Goal: Task Accomplishment & Management: Manage account settings

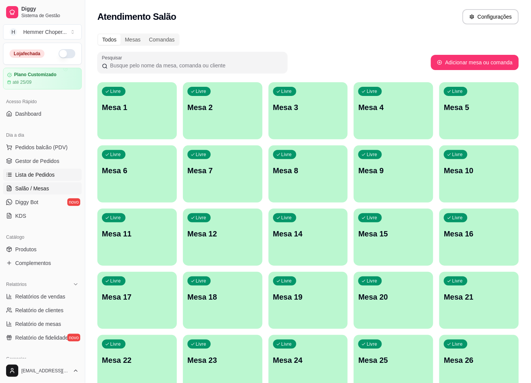
click at [31, 175] on span "Lista de Pedidos" at bounding box center [35, 175] width 40 height 8
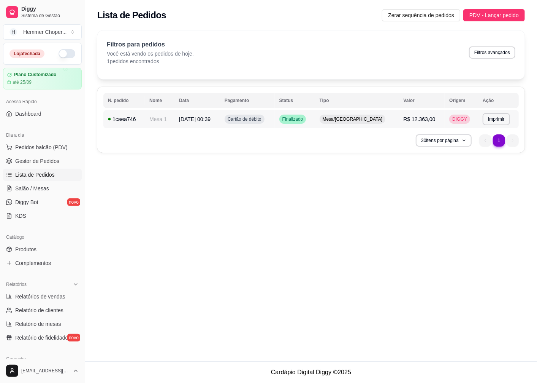
click at [415, 117] on span "R$ 12.363,00" at bounding box center [420, 119] width 32 height 6
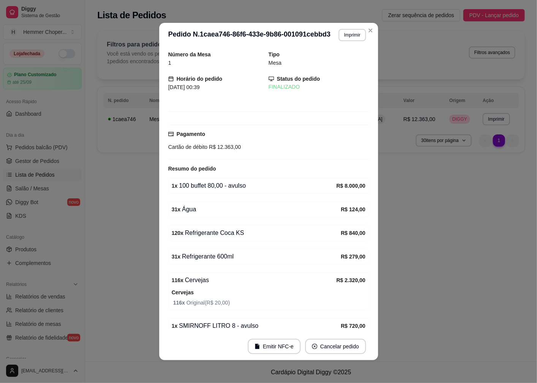
scroll to position [84, 0]
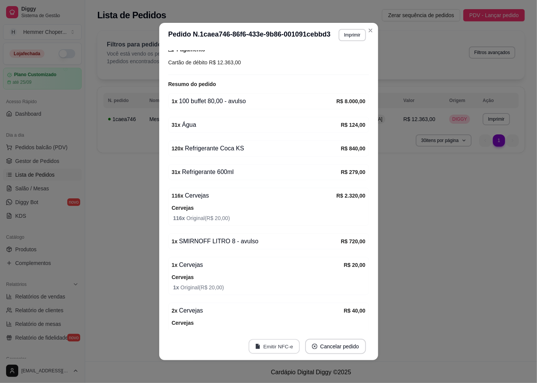
click at [269, 351] on button "Emitir NFC-e" at bounding box center [274, 346] width 51 height 15
click at [279, 343] on button "Emitir NFC-e" at bounding box center [274, 346] width 51 height 15
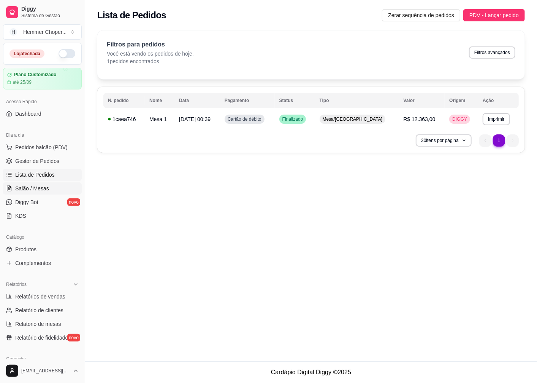
click at [42, 189] on span "Salão / Mesas" at bounding box center [32, 188] width 34 height 8
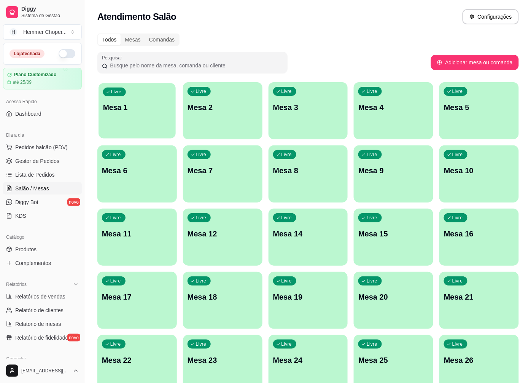
click at [135, 125] on div "Livre Mesa 1" at bounding box center [137, 106] width 77 height 46
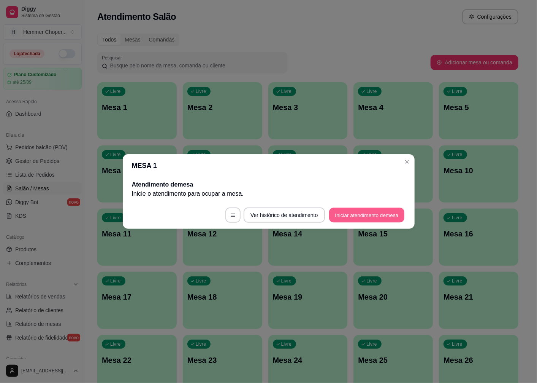
click at [368, 216] on button "Iniciar atendimento de mesa" at bounding box center [366, 215] width 75 height 15
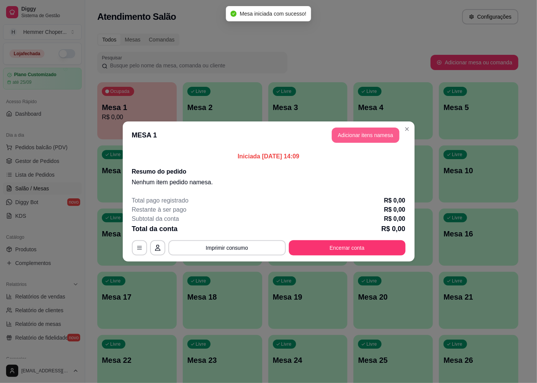
click at [361, 135] on button "Adicionar itens na mesa" at bounding box center [366, 134] width 68 height 15
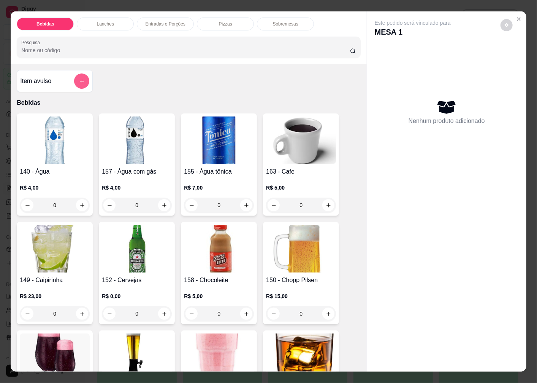
click at [79, 73] on button "add-separate-item" at bounding box center [81, 80] width 15 height 15
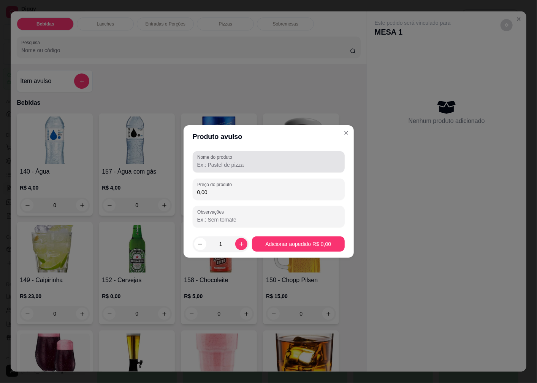
click at [224, 165] on input "Nome do produto" at bounding box center [268, 165] width 143 height 8
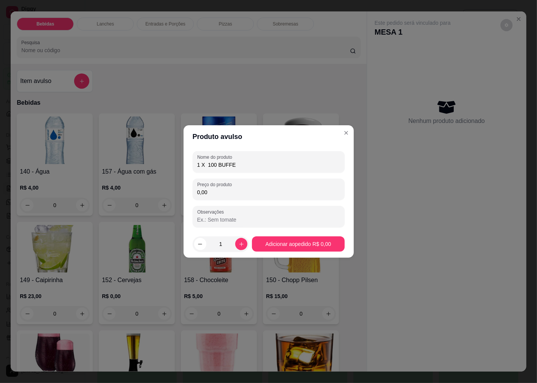
type input "1 X 100 BUFFET"
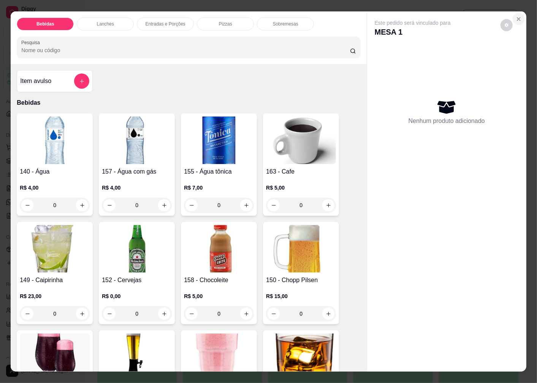
click at [518, 17] on icon "Close" at bounding box center [519, 19] width 6 height 6
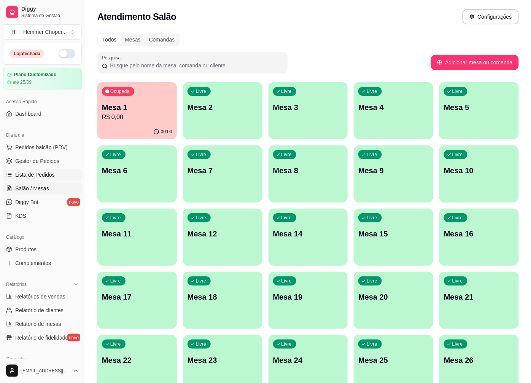
click at [41, 174] on span "Lista de Pedidos" at bounding box center [35, 175] width 40 height 8
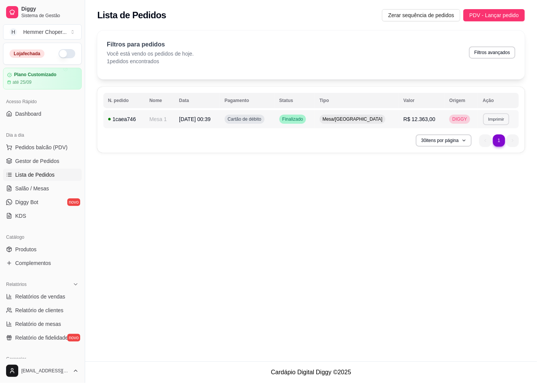
click at [496, 118] on button "Imprimir" at bounding box center [496, 119] width 26 height 12
click at [479, 146] on button "Cozinha" at bounding box center [480, 146] width 55 height 12
click at [38, 187] on span "Salão / Mesas" at bounding box center [32, 188] width 34 height 8
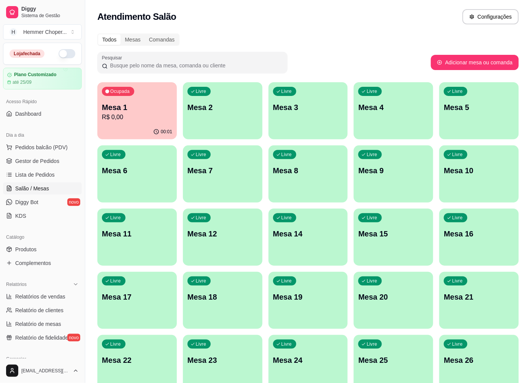
click at [135, 131] on div "00:01" at bounding box center [136, 131] width 79 height 15
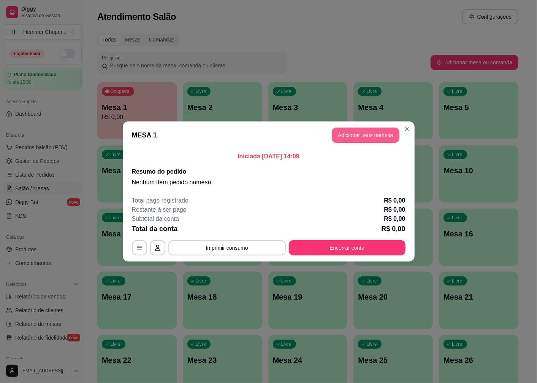
click at [364, 137] on button "Adicionar itens na mesa" at bounding box center [366, 134] width 68 height 15
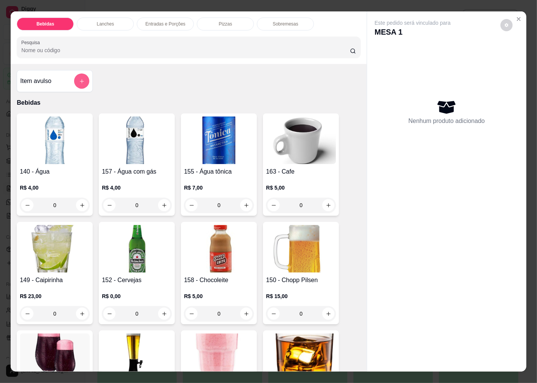
click at [78, 74] on button "add-separate-item" at bounding box center [81, 80] width 15 height 15
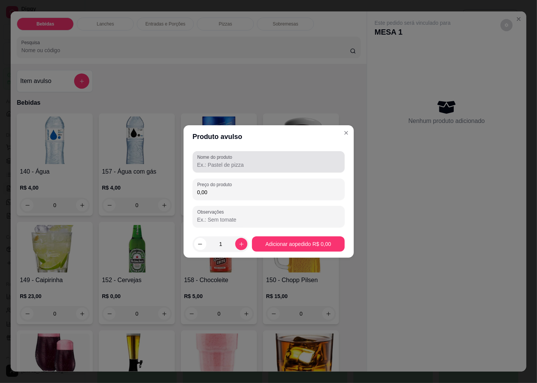
click at [224, 161] on input "Nome do produto" at bounding box center [268, 165] width 143 height 8
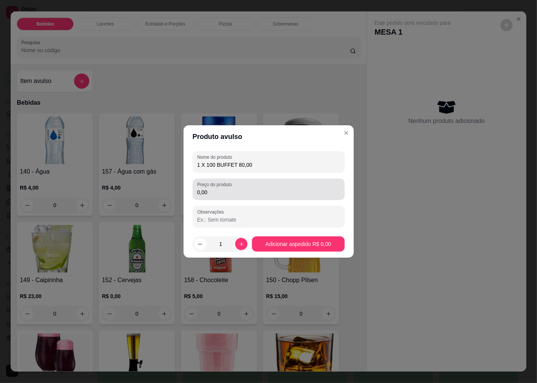
type input "1 X 100 BUFFET 80,00"
click at [224, 196] on input "0,00" at bounding box center [268, 192] width 143 height 8
type input "8.000,00"
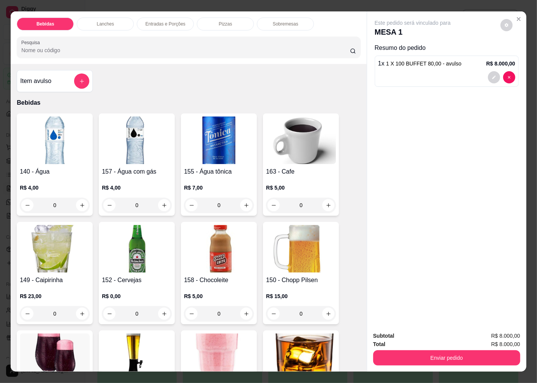
click at [50, 151] on img at bounding box center [55, 140] width 70 height 48
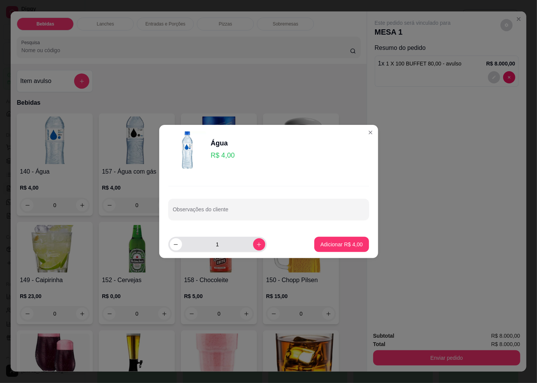
drag, startPoint x: 221, startPoint y: 248, endPoint x: 210, endPoint y: 245, distance: 11.3
click at [216, 247] on input "1" at bounding box center [217, 244] width 71 height 15
drag, startPoint x: 214, startPoint y: 244, endPoint x: 203, endPoint y: 247, distance: 11.4
click at [203, 247] on input "1" at bounding box center [217, 244] width 71 height 15
type input "31"
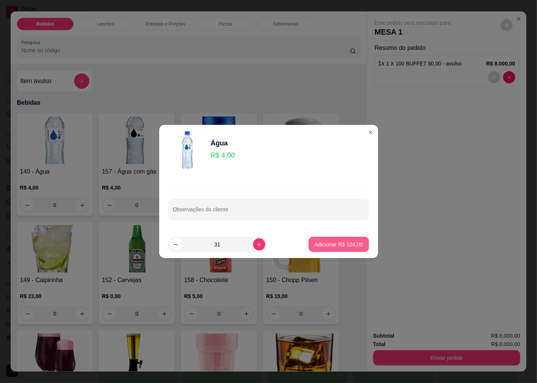
click at [315, 245] on p "Adicionar R$ 124,00" at bounding box center [339, 244] width 48 height 8
type input "31"
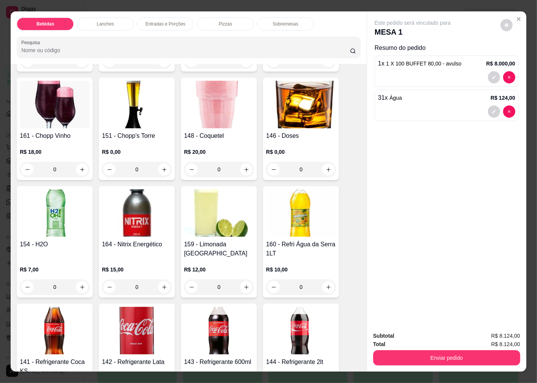
scroll to position [380, 0]
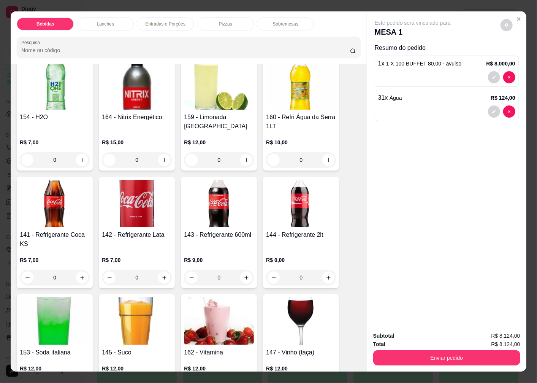
click at [57, 214] on img at bounding box center [55, 204] width 70 height 48
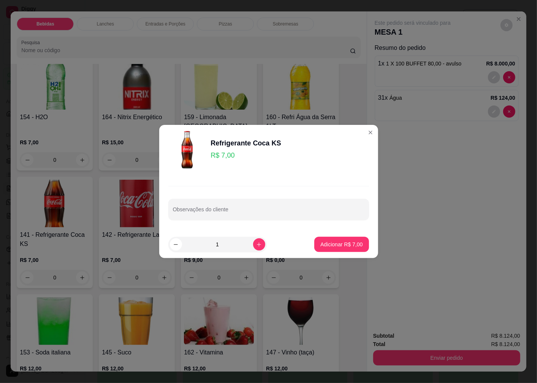
drag, startPoint x: 218, startPoint y: 244, endPoint x: 196, endPoint y: 248, distance: 23.3
click at [196, 248] on input "1" at bounding box center [217, 244] width 71 height 15
type input "120"
click at [339, 243] on p "Adicionar R$ 840,00" at bounding box center [339, 244] width 48 height 8
type input "120"
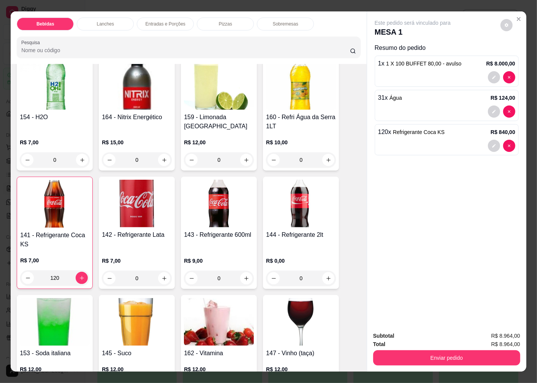
click at [222, 212] on img at bounding box center [219, 204] width 70 height 48
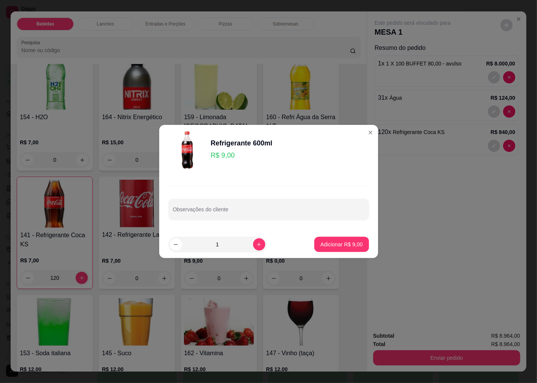
drag, startPoint x: 223, startPoint y: 246, endPoint x: 199, endPoint y: 251, distance: 24.6
click at [199, 251] on input "1" at bounding box center [217, 244] width 71 height 15
type input "31"
click at [324, 242] on p "Adicionar R$ 279,00" at bounding box center [339, 243] width 47 height 7
type input "31"
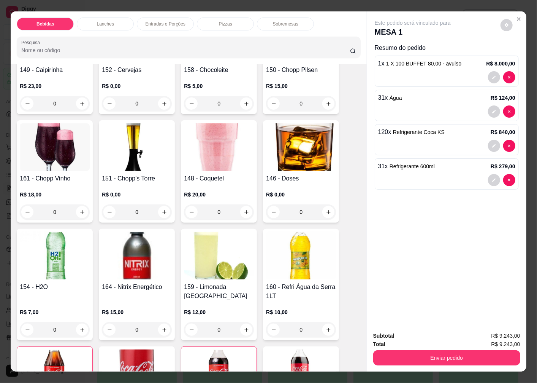
scroll to position [84, 0]
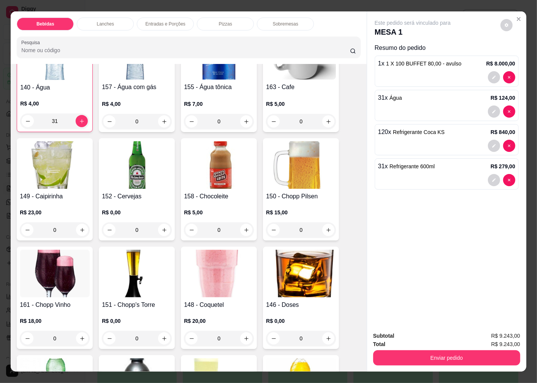
click at [135, 172] on img at bounding box center [137, 165] width 70 height 48
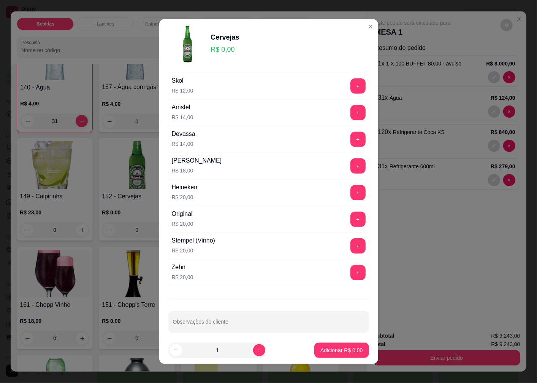
scroll to position [127, 0]
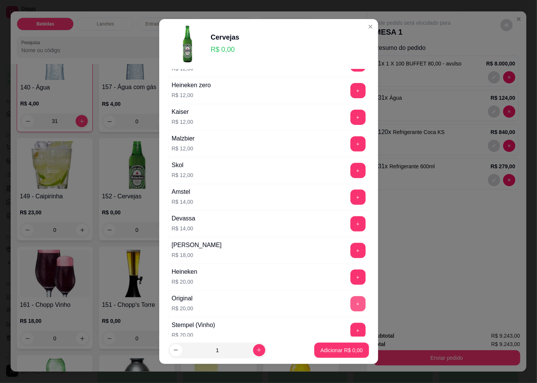
click at [351, 303] on button "+" at bounding box center [358, 303] width 15 height 15
drag, startPoint x: 213, startPoint y: 351, endPoint x: 203, endPoint y: 349, distance: 9.7
click at [203, 349] on input "1" at bounding box center [217, 349] width 71 height 15
type input "116"
click at [312, 348] on p "Adicionar R$ 2.320,00" at bounding box center [336, 349] width 51 height 7
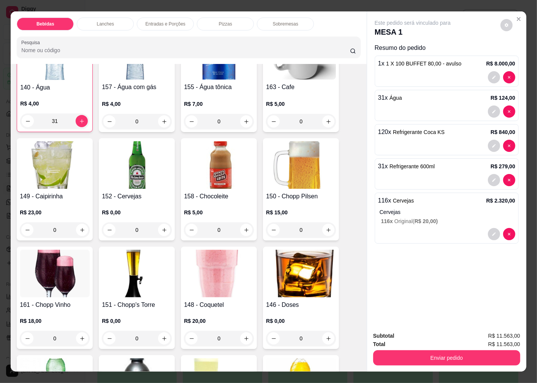
scroll to position [0, 0]
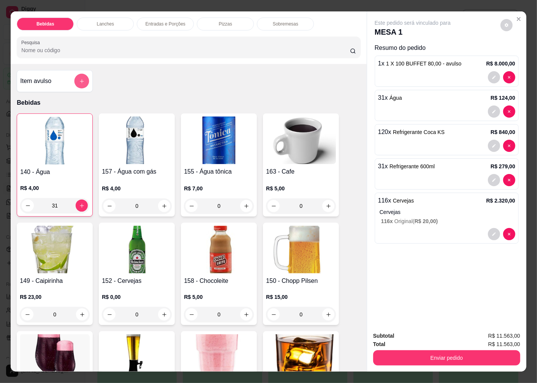
click at [78, 81] on button "add-separate-item" at bounding box center [82, 81] width 15 height 15
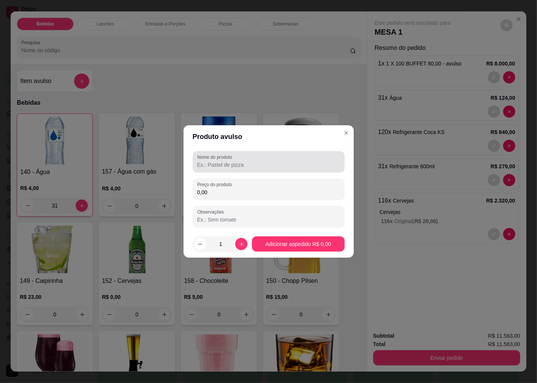
click at [211, 165] on input "Nome do produto" at bounding box center [268, 165] width 143 height 8
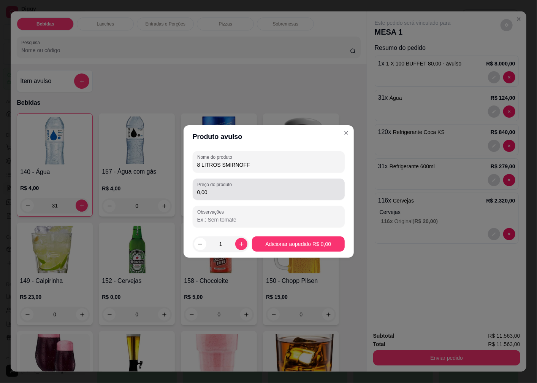
type input "8 LITROS SMIRNOFF"
click at [221, 192] on input "0,00" at bounding box center [268, 192] width 143 height 8
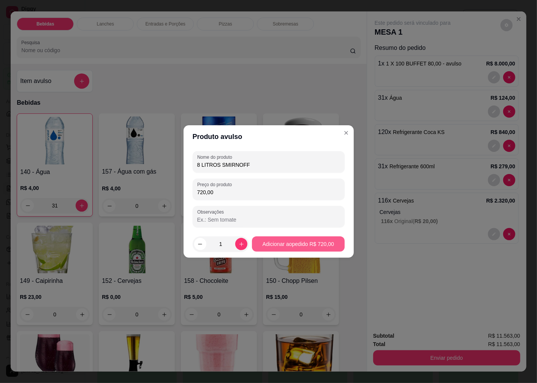
type input "720,00"
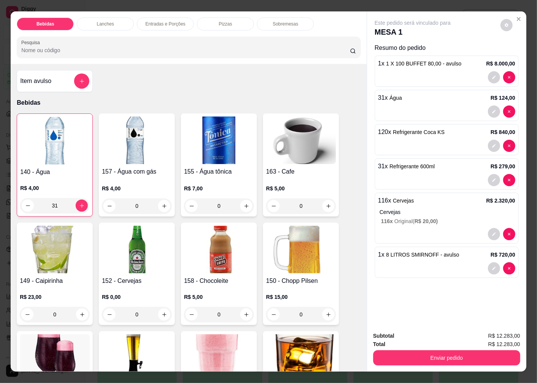
click at [129, 245] on img at bounding box center [137, 250] width 70 height 48
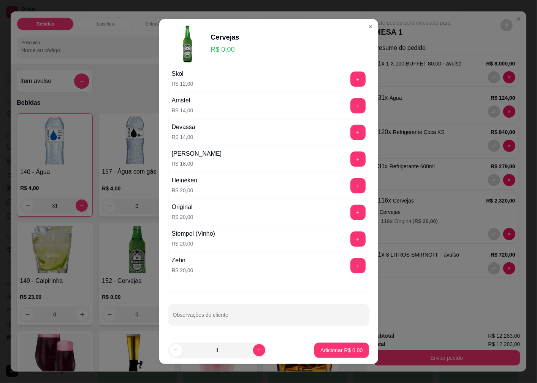
scroll to position [5, 0]
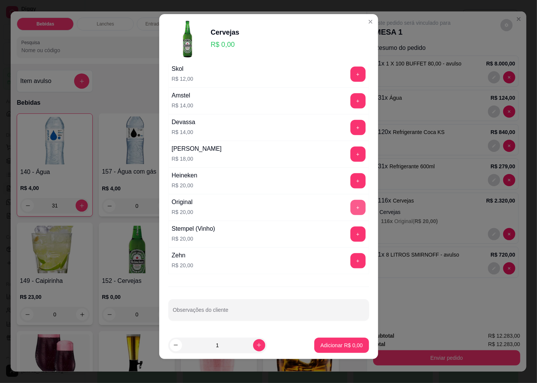
click at [351, 207] on button "+" at bounding box center [358, 207] width 15 height 15
click at [320, 342] on p "Adicionar R$ 20,00" at bounding box center [340, 344] width 44 height 7
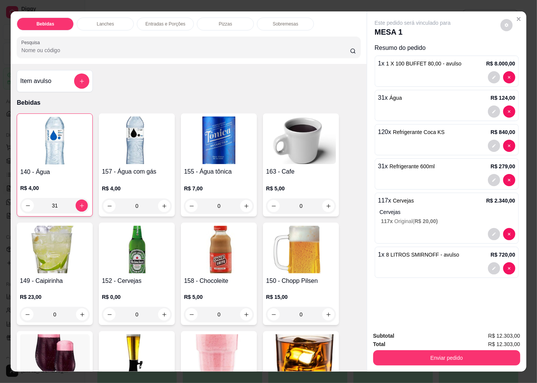
click at [132, 249] on img at bounding box center [137, 250] width 70 height 48
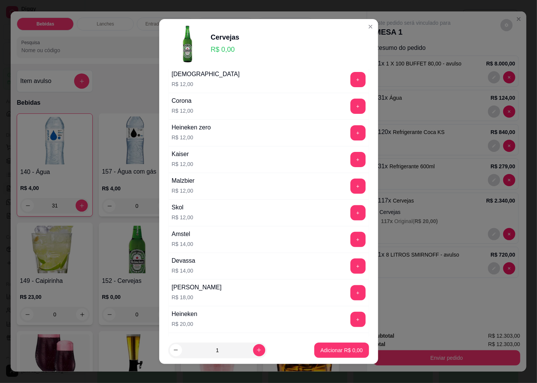
scroll to position [211, 0]
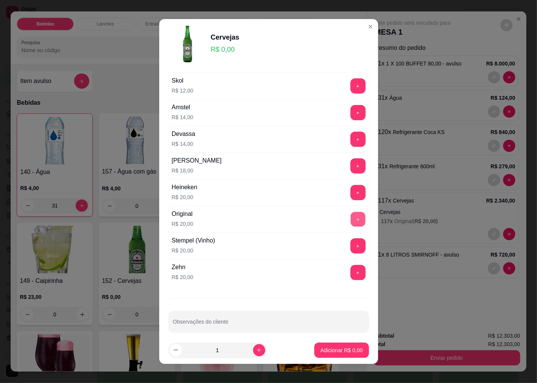
click at [351, 217] on button "+" at bounding box center [358, 219] width 15 height 15
click at [256, 350] on icon "increase-product-quantity" at bounding box center [259, 350] width 6 height 6
type input "2"
click at [322, 349] on p "Adicionar R$ 40,00" at bounding box center [340, 349] width 44 height 7
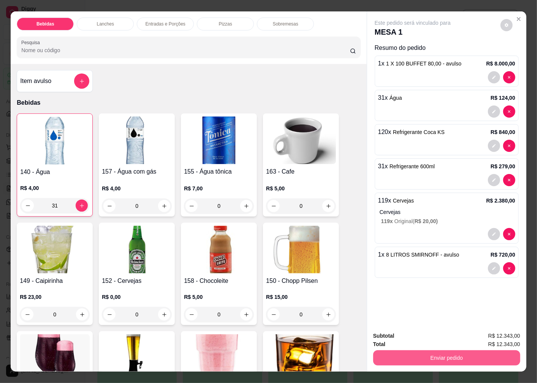
click at [393, 354] on button "Enviar pedido" at bounding box center [447, 357] width 147 height 15
click at [398, 337] on button "Não registrar e enviar pedido" at bounding box center [421, 336] width 79 height 14
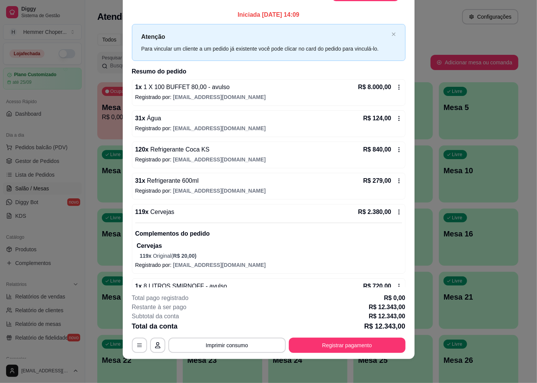
scroll to position [0, 0]
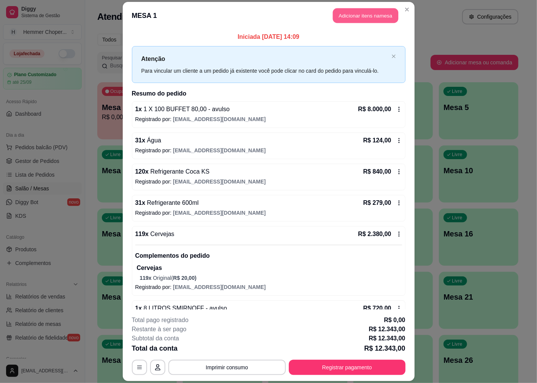
click at [355, 16] on button "Adicionar itens na mesa" at bounding box center [365, 15] width 65 height 15
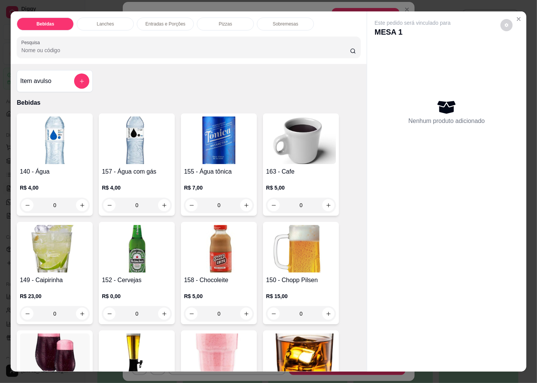
click at [134, 258] on img at bounding box center [137, 249] width 70 height 48
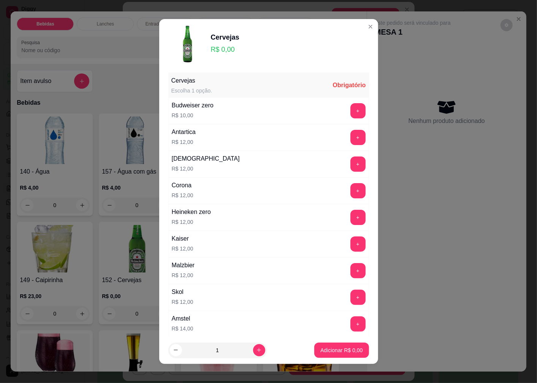
scroll to position [169, 0]
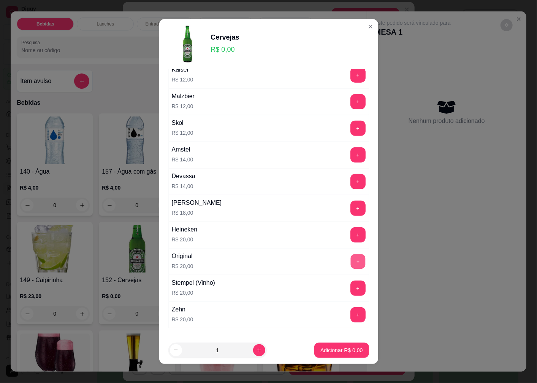
click at [351, 261] on button "+" at bounding box center [358, 261] width 15 height 15
click at [320, 348] on p "Adicionar R$ 20,00" at bounding box center [340, 350] width 45 height 8
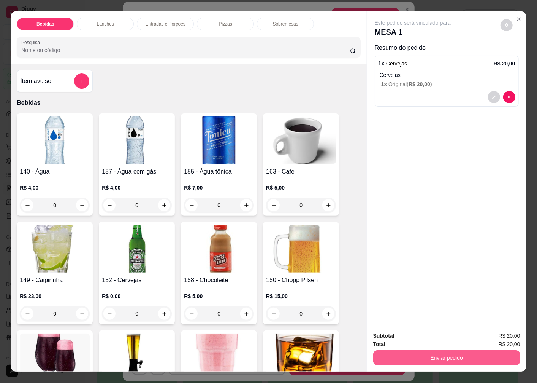
click at [394, 353] on button "Enviar pedido" at bounding box center [447, 357] width 147 height 15
click at [388, 338] on button "Não registrar e enviar pedido" at bounding box center [421, 336] width 79 height 14
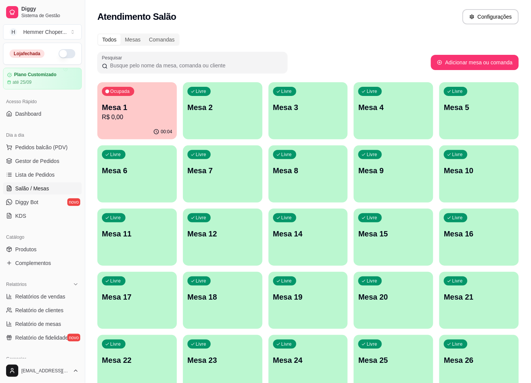
click at [119, 120] on p "R$ 0,00" at bounding box center [137, 117] width 70 height 9
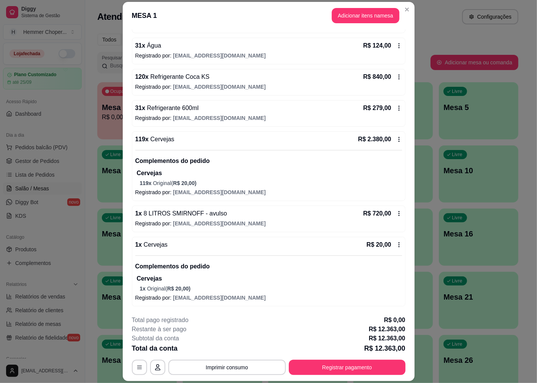
scroll to position [22, 0]
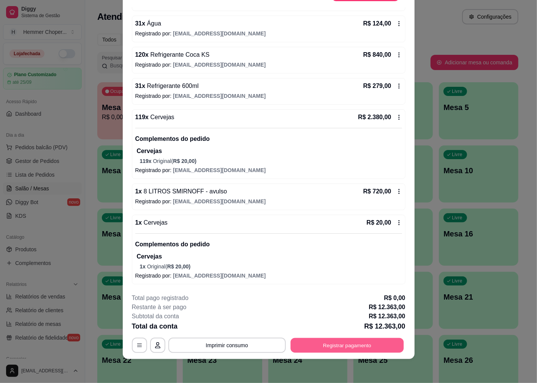
click at [330, 345] on button "Registrar pagamento" at bounding box center [347, 345] width 113 height 15
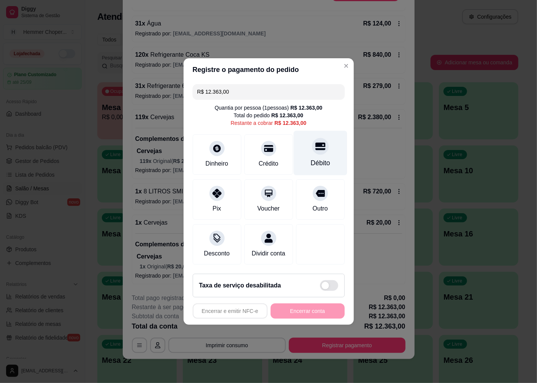
click at [312, 150] on div "Débito" at bounding box center [321, 153] width 54 height 45
type input "R$ 0,00"
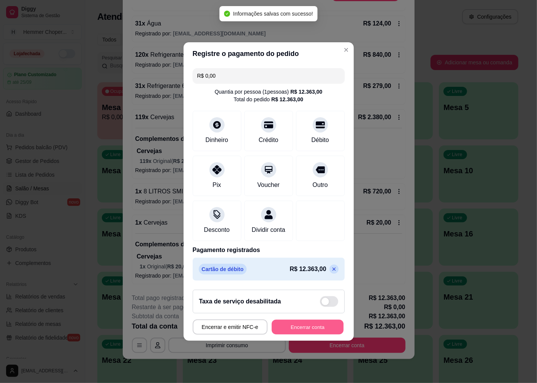
click at [295, 332] on button "Encerrar conta" at bounding box center [308, 327] width 72 height 15
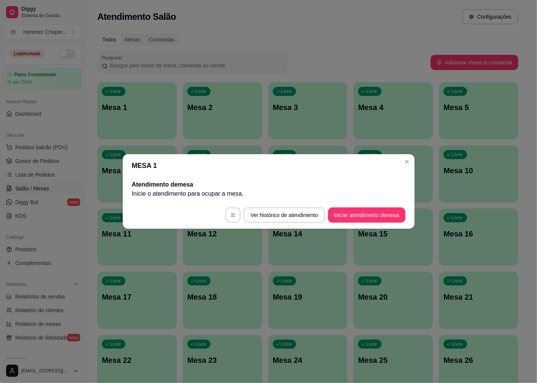
scroll to position [0, 0]
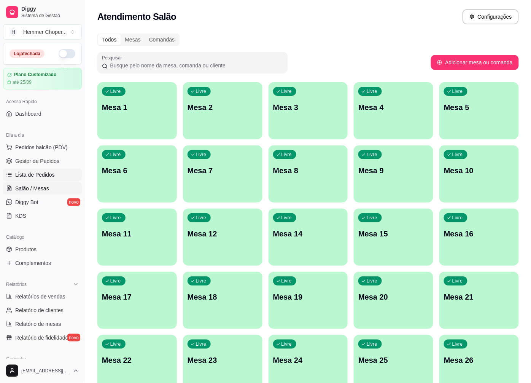
click at [41, 171] on span "Lista de Pedidos" at bounding box center [35, 175] width 40 height 8
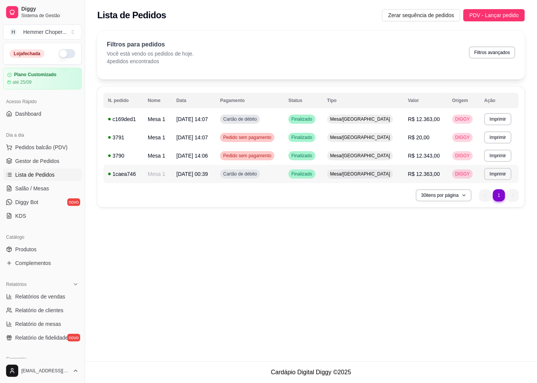
click at [413, 175] on span "R$ 12.363,00" at bounding box center [424, 174] width 32 height 6
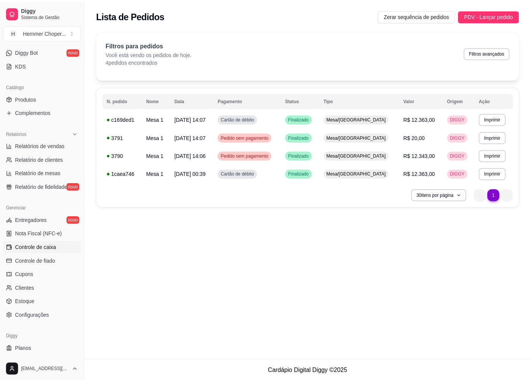
scroll to position [164, 0]
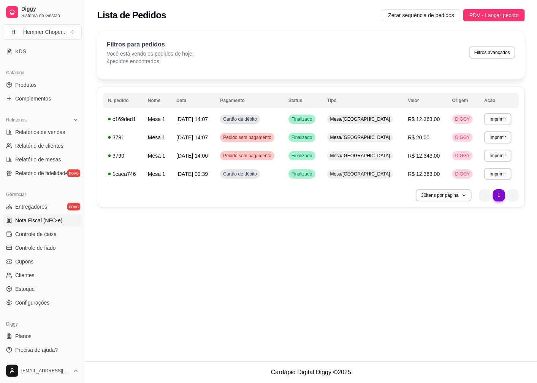
click at [42, 222] on span "Nota Fiscal (NFC-e)" at bounding box center [38, 220] width 47 height 8
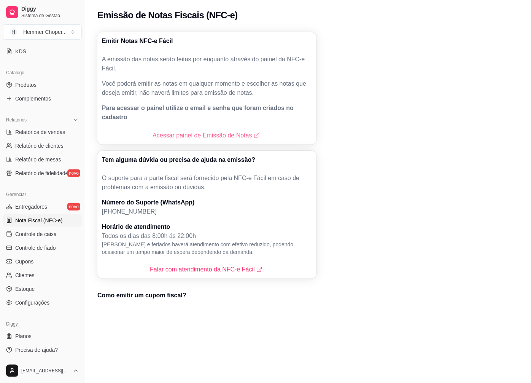
click at [190, 131] on link "Acessar painel de Emissão de Notas" at bounding box center [207, 135] width 108 height 9
click at [172, 131] on link "Acessar painel de Emissão de Notas" at bounding box center [207, 135] width 108 height 9
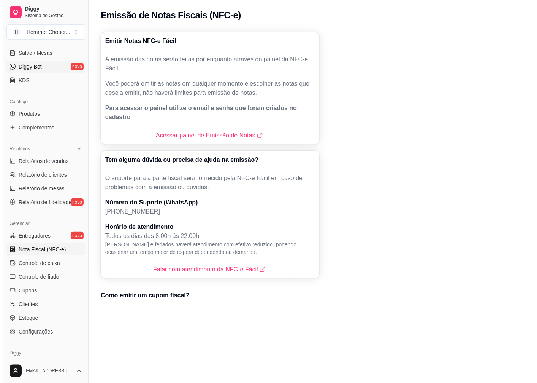
scroll to position [80, 0]
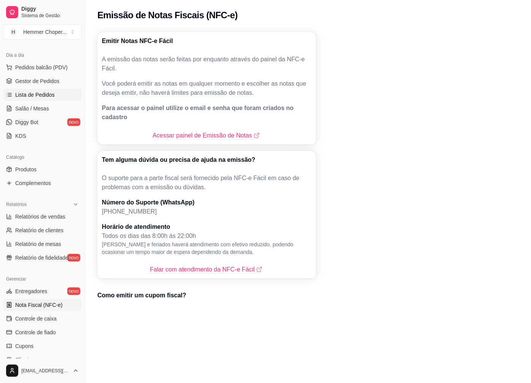
click at [40, 92] on span "Lista de Pedidos" at bounding box center [35, 95] width 40 height 8
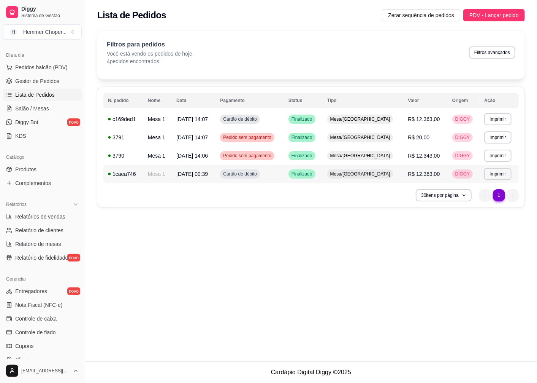
click at [415, 174] on span "R$ 12.363,00" at bounding box center [424, 174] width 32 height 6
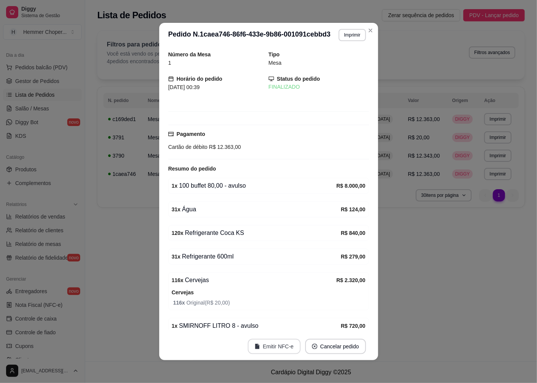
click at [274, 346] on button "Emitir NFC-e" at bounding box center [274, 346] width 53 height 15
click at [276, 343] on button "Emitir NFC-e" at bounding box center [274, 346] width 53 height 15
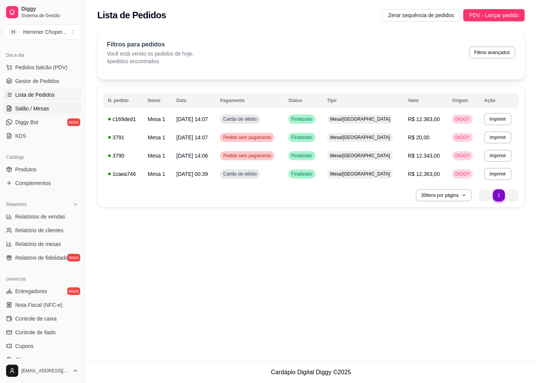
click at [42, 110] on span "Salão / Mesas" at bounding box center [32, 109] width 34 height 8
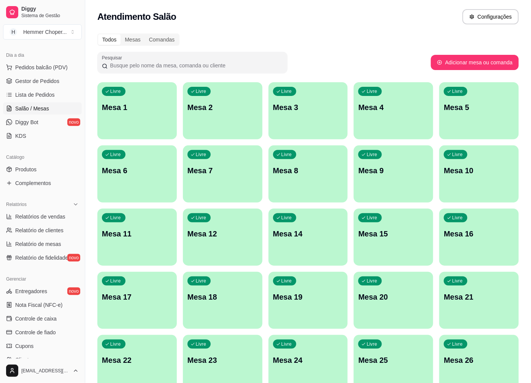
click at [140, 112] on div "Livre Mesa 1" at bounding box center [136, 106] width 79 height 48
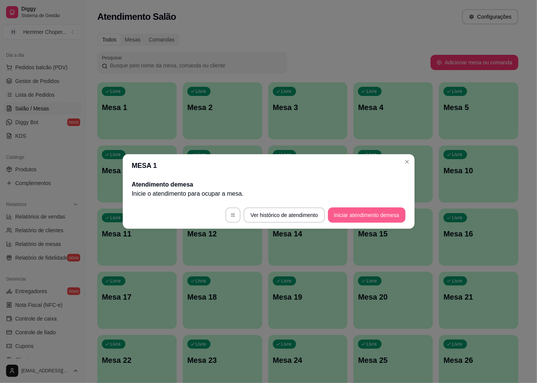
click at [348, 210] on button "Iniciar atendimento de mesa" at bounding box center [367, 214] width 78 height 15
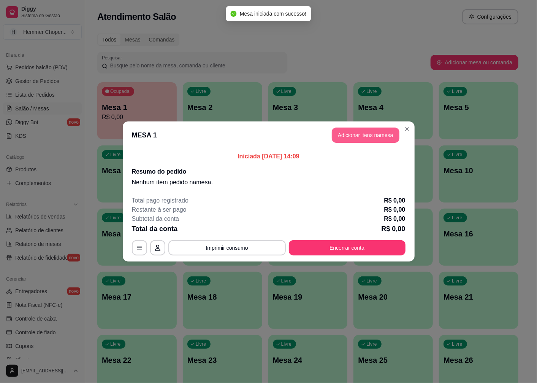
click at [366, 133] on button "Adicionar itens na mesa" at bounding box center [366, 134] width 68 height 15
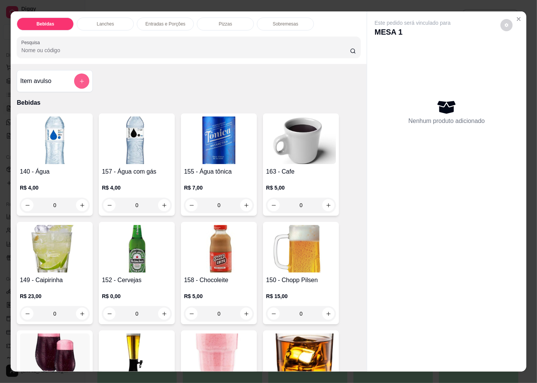
click at [79, 78] on icon "add-separate-item" at bounding box center [82, 81] width 6 height 6
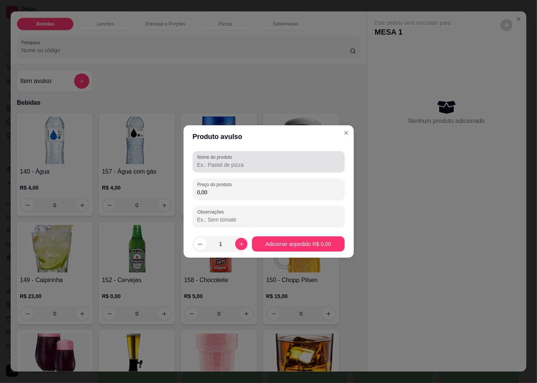
click at [211, 162] on input "Nome do produto" at bounding box center [268, 165] width 143 height 8
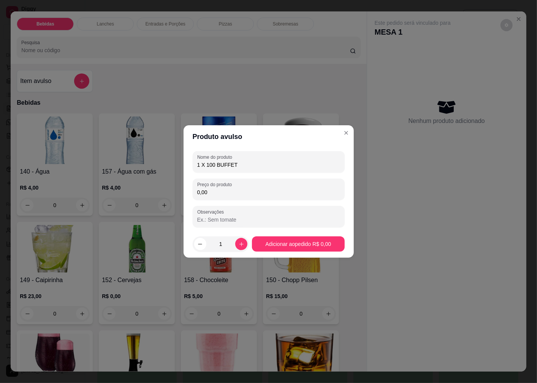
click at [246, 162] on input "1 X 100 BUFFET" at bounding box center [268, 165] width 143 height 8
type input "1 X 100 BUFFET 80,00"
click at [214, 193] on input "0,00" at bounding box center [268, 192] width 143 height 8
type input "8.000,00"
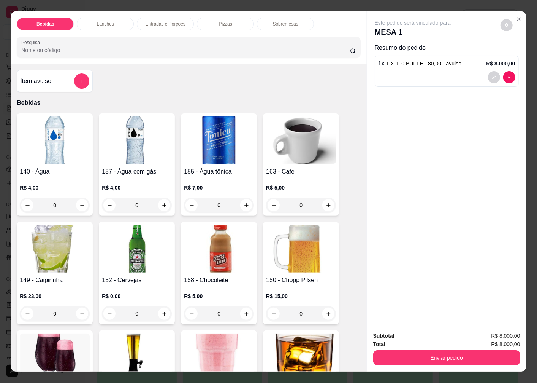
click at [52, 148] on img at bounding box center [55, 140] width 70 height 48
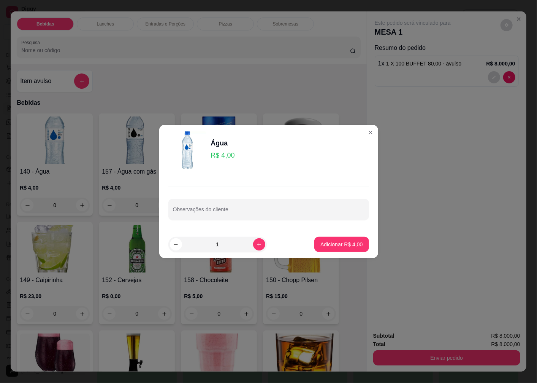
drag, startPoint x: 219, startPoint y: 242, endPoint x: 201, endPoint y: 251, distance: 20.6
click at [201, 251] on input "1" at bounding box center [217, 244] width 71 height 15
type input "31"
click at [320, 246] on p "Adicionar R$ 124,00" at bounding box center [339, 244] width 48 height 8
type input "31"
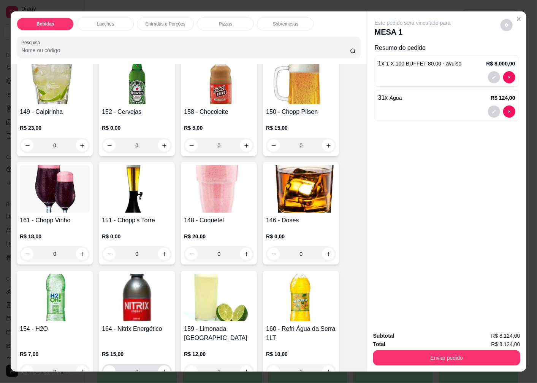
scroll to position [296, 0]
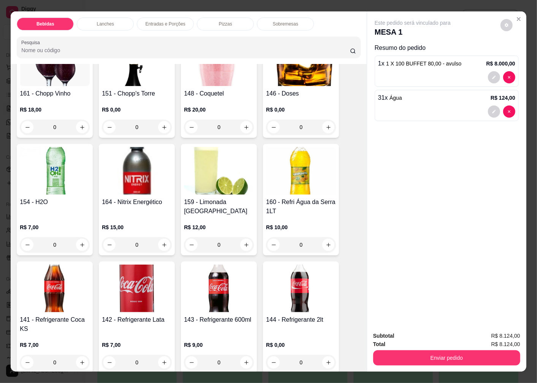
click at [58, 285] on img at bounding box center [55, 288] width 70 height 48
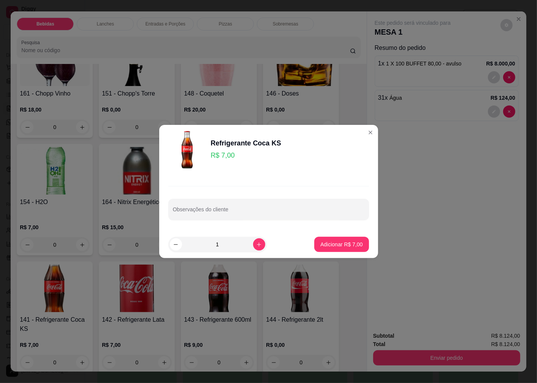
drag, startPoint x: 219, startPoint y: 245, endPoint x: 205, endPoint y: 248, distance: 15.1
click at [205, 248] on input "1" at bounding box center [217, 244] width 71 height 15
type input "120"
click at [328, 245] on p "Adicionar R$ 840,00" at bounding box center [339, 244] width 48 height 8
type input "120"
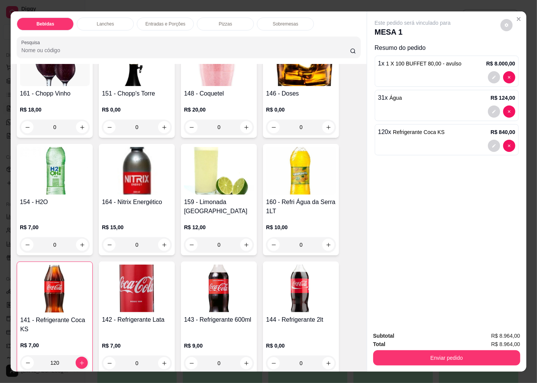
click at [214, 287] on img at bounding box center [219, 288] width 70 height 48
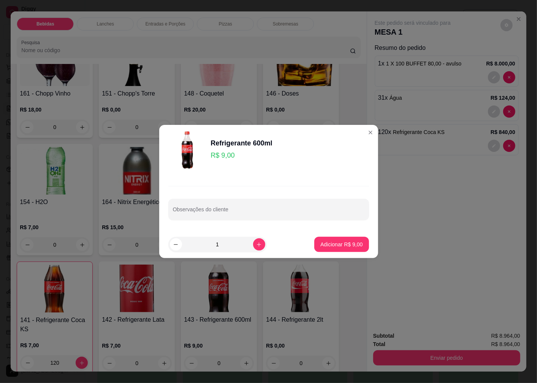
drag, startPoint x: 218, startPoint y: 246, endPoint x: 203, endPoint y: 248, distance: 15.0
click at [203, 248] on input "1" at bounding box center [217, 244] width 71 height 15
type input "31"
click at [321, 244] on p "Adicionar R$ 279,00" at bounding box center [339, 243] width 47 height 7
type input "31"
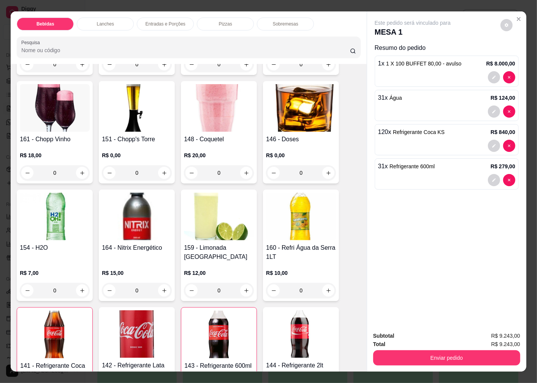
scroll to position [0, 0]
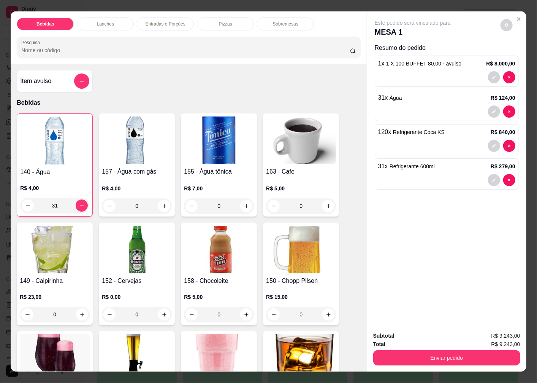
click at [132, 248] on img at bounding box center [137, 250] width 70 height 48
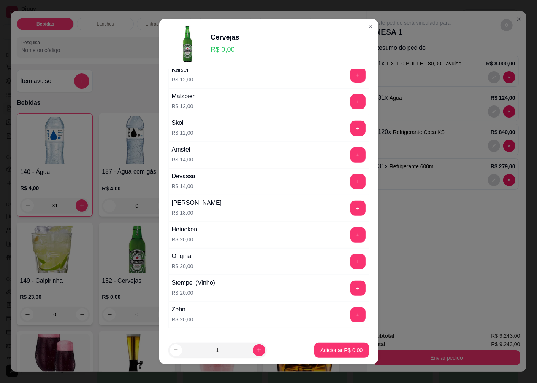
scroll to position [219, 0]
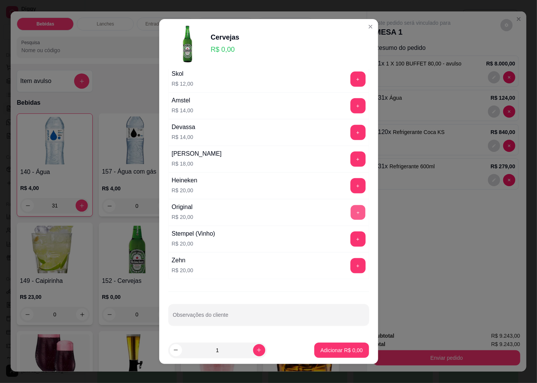
click at [351, 211] on button "+" at bounding box center [358, 212] width 15 height 15
drag, startPoint x: 217, startPoint y: 349, endPoint x: 196, endPoint y: 352, distance: 21.2
click at [196, 352] on input "1" at bounding box center [217, 349] width 71 height 15
type input "116"
click at [311, 351] on p "Adicionar R$ 2.320,00" at bounding box center [336, 349] width 51 height 7
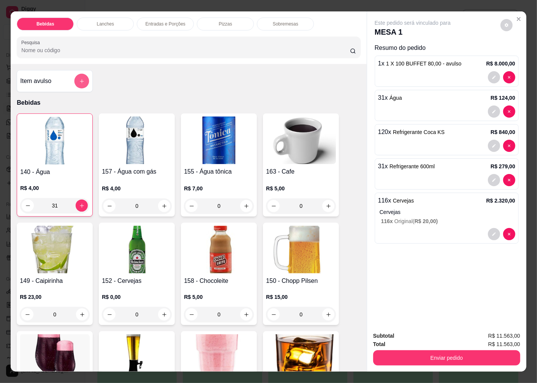
click at [81, 76] on button "add-separate-item" at bounding box center [82, 81] width 15 height 15
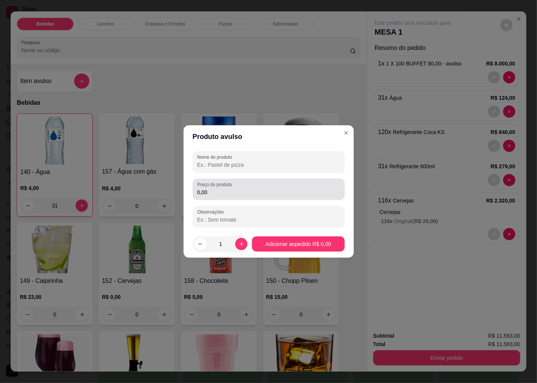
click at [222, 191] on input "0,00" at bounding box center [268, 192] width 143 height 8
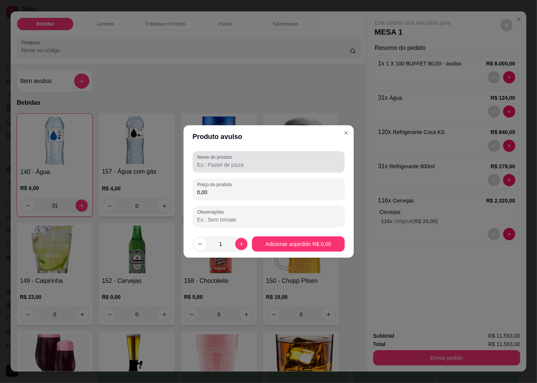
click at [222, 165] on input "Nome do produto" at bounding box center [268, 165] width 143 height 8
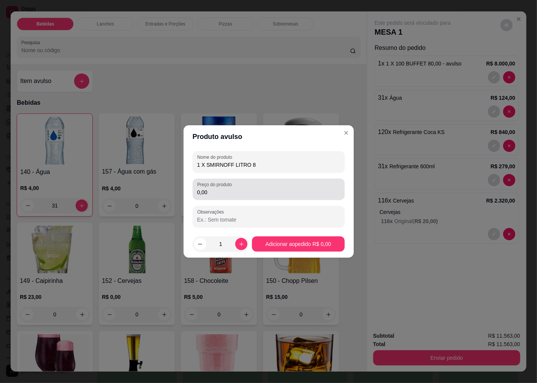
type input "1 X SMIRNOFF LITRO 8"
click at [208, 192] on input "0,00" at bounding box center [268, 192] width 143 height 8
type input "720,00"
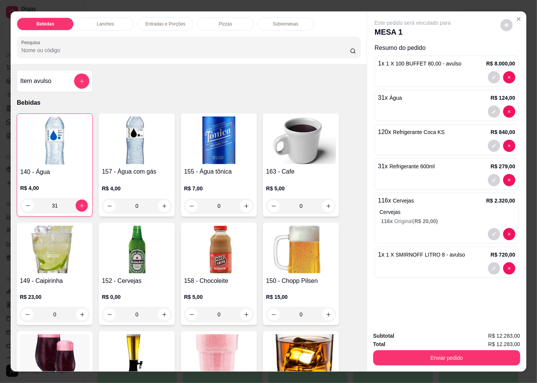
click at [137, 260] on img at bounding box center [137, 250] width 70 height 48
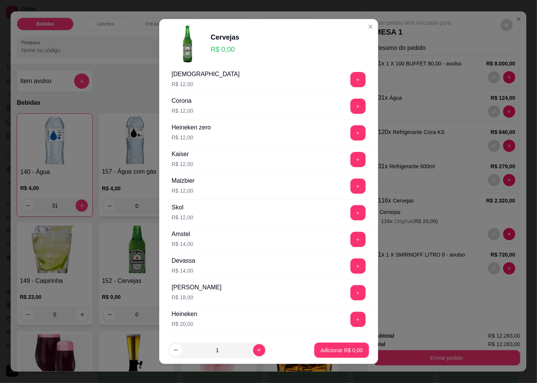
scroll to position [169, 0]
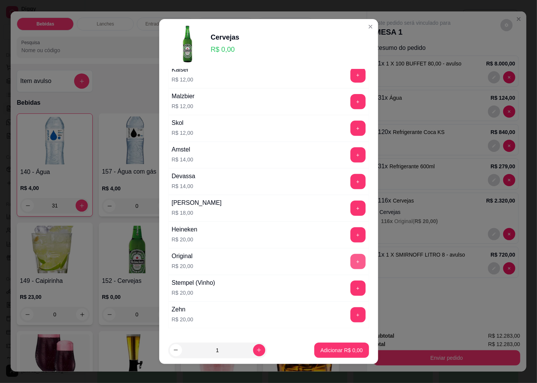
click at [351, 261] on button "+" at bounding box center [358, 261] width 15 height 15
click at [324, 350] on p "Adicionar R$ 20,00" at bounding box center [340, 349] width 44 height 7
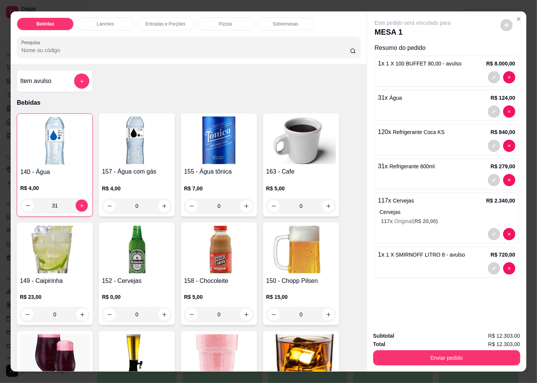
click at [132, 258] on img at bounding box center [137, 250] width 70 height 48
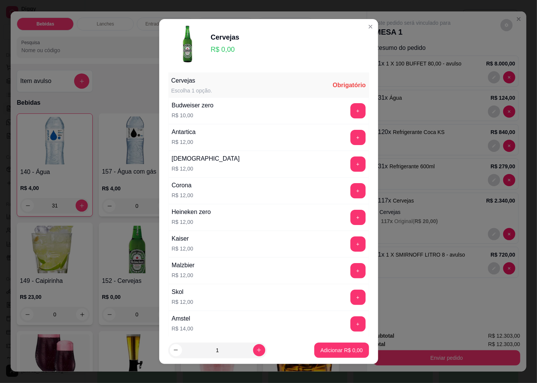
scroll to position [127, 0]
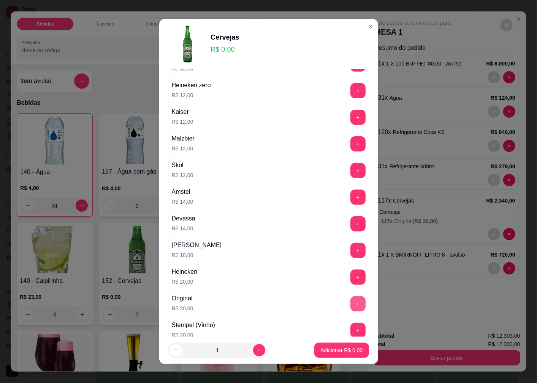
click at [351, 305] on button "+" at bounding box center [358, 303] width 15 height 15
click at [253, 351] on button "increase-product-quantity" at bounding box center [259, 350] width 12 height 12
type input "2"
click at [320, 350] on p "Adicionar R$ 40,00" at bounding box center [340, 350] width 45 height 8
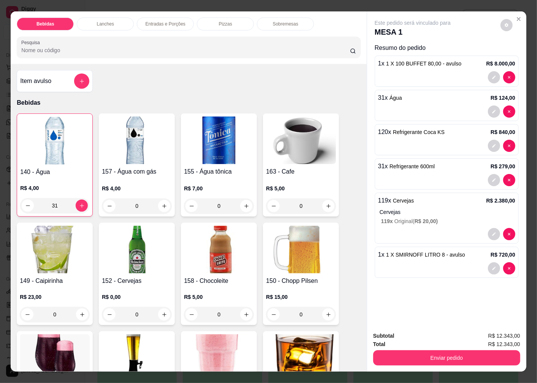
click at [134, 265] on img at bounding box center [137, 250] width 70 height 48
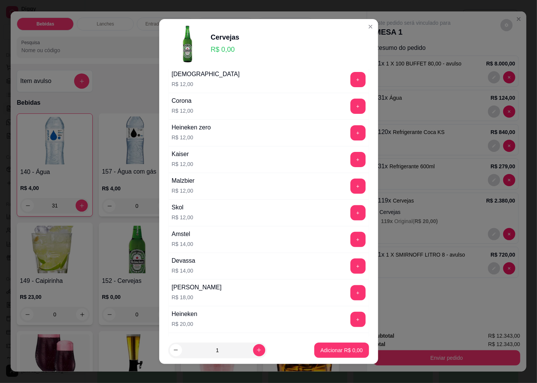
scroll to position [211, 0]
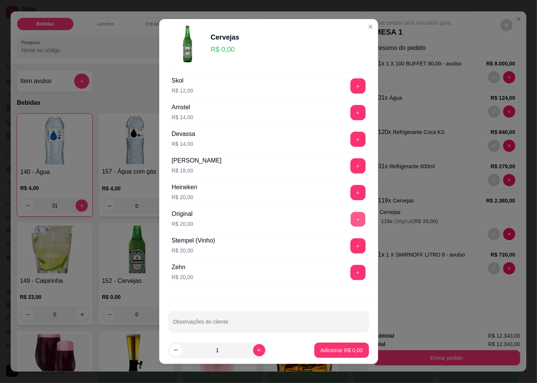
click at [351, 221] on button "+" at bounding box center [358, 219] width 15 height 15
click at [318, 351] on p "Adicionar R$ 20,00" at bounding box center [340, 350] width 45 height 8
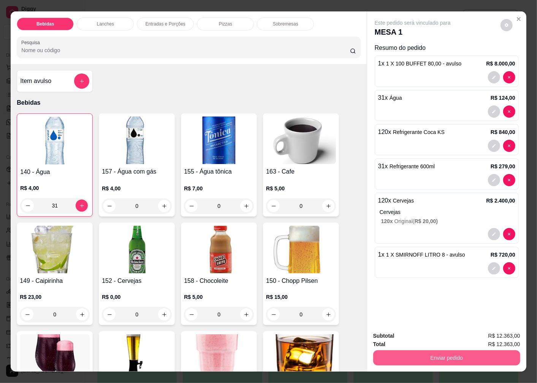
click at [415, 356] on button "Enviar pedido" at bounding box center [447, 357] width 147 height 15
click at [405, 337] on button "Não registrar e enviar pedido" at bounding box center [421, 336] width 79 height 14
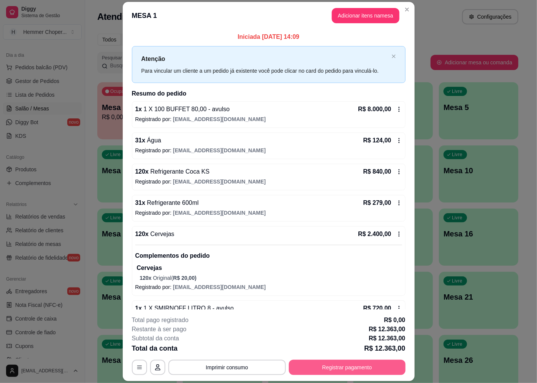
click at [335, 367] on button "Registrar pagamento" at bounding box center [347, 366] width 117 height 15
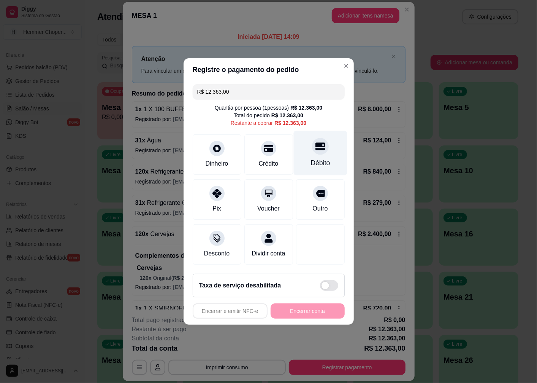
click at [313, 147] on div at bounding box center [320, 146] width 17 height 17
type input "R$ 0,00"
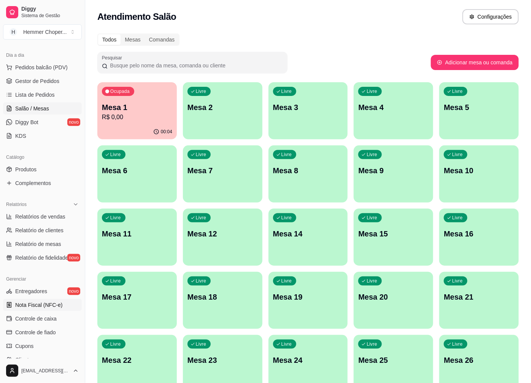
click at [37, 306] on span "Nota Fiscal (NFC-e)" at bounding box center [38, 305] width 47 height 8
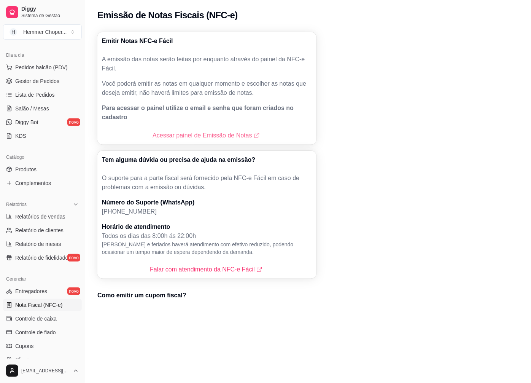
click at [200, 131] on link "Acessar painel de Emissão de Notas" at bounding box center [207, 135] width 108 height 9
click at [43, 107] on span "Salão / Mesas" at bounding box center [32, 109] width 34 height 8
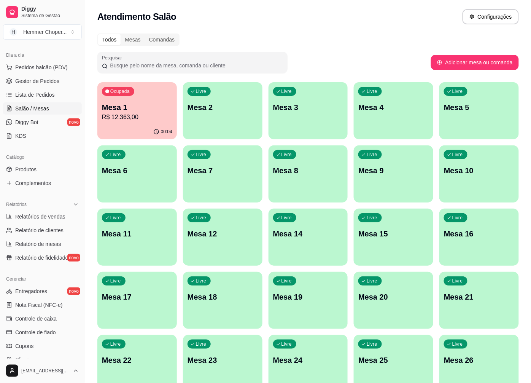
click at [135, 124] on div "00:04" at bounding box center [136, 131] width 79 height 15
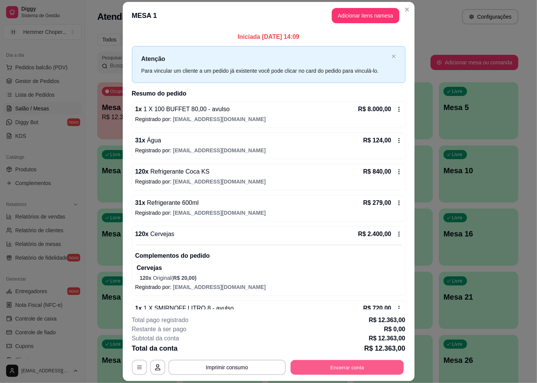
click at [332, 367] on button "Encerrar conta" at bounding box center [347, 367] width 113 height 15
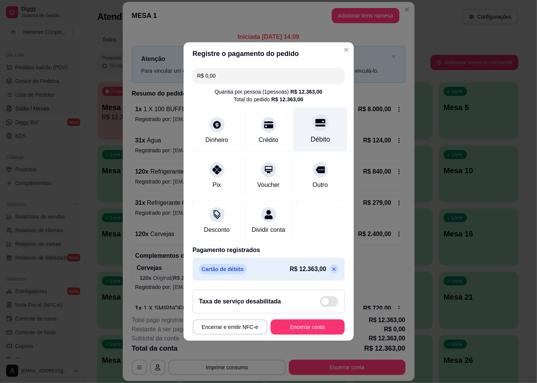
click at [314, 124] on div at bounding box center [320, 122] width 17 height 17
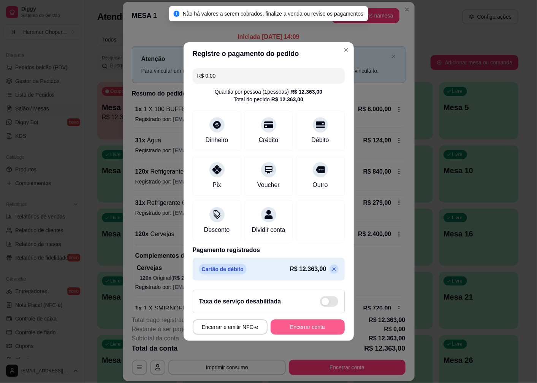
click at [290, 331] on button "Encerrar conta" at bounding box center [308, 326] width 74 height 15
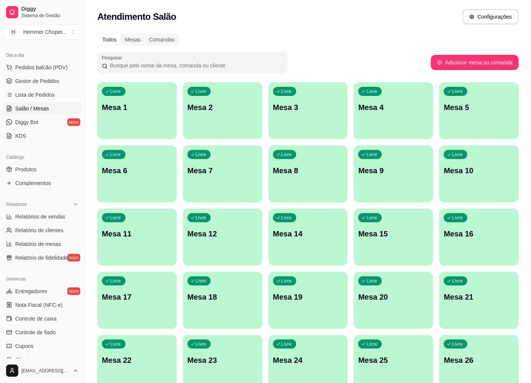
click at [119, 117] on div "Livre Mesa 1" at bounding box center [136, 106] width 79 height 48
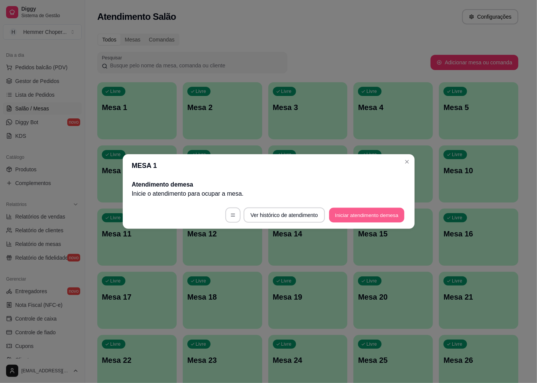
click at [346, 216] on button "Iniciar atendimento de mesa" at bounding box center [366, 215] width 75 height 15
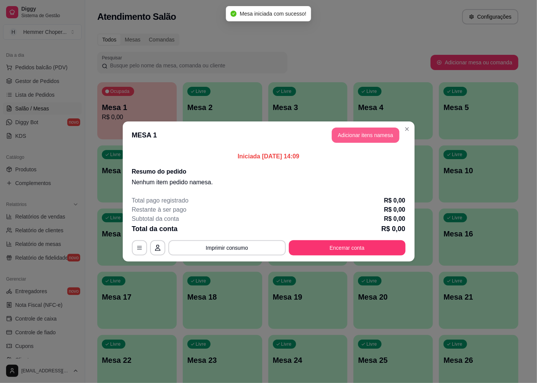
click at [353, 136] on button "Adicionar itens na mesa" at bounding box center [366, 134] width 68 height 15
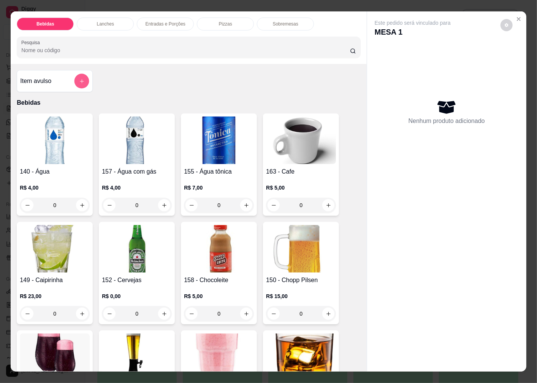
click at [79, 78] on icon "add-separate-item" at bounding box center [82, 81] width 6 height 6
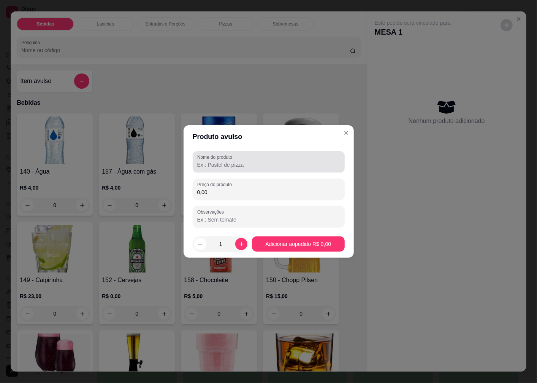
click at [233, 167] on input "Nome do produto" at bounding box center [268, 165] width 143 height 8
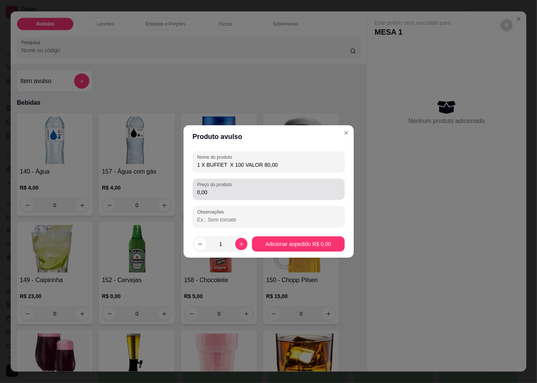
type input "1 X BUFFET X 100 VALOR 80,00"
click at [217, 194] on input "0,00" at bounding box center [268, 192] width 143 height 8
type input "8.000,00"
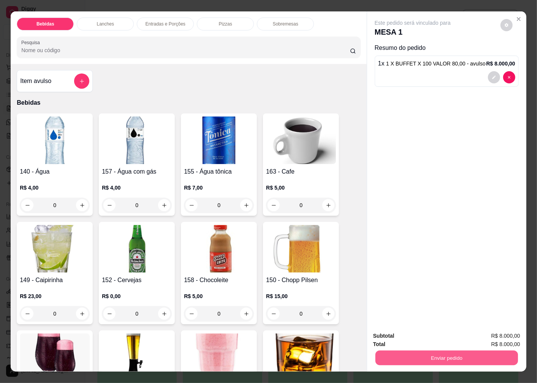
click at [402, 356] on button "Enviar pedido" at bounding box center [447, 357] width 143 height 15
click at [402, 339] on button "Não registrar e enviar pedido" at bounding box center [421, 336] width 79 height 14
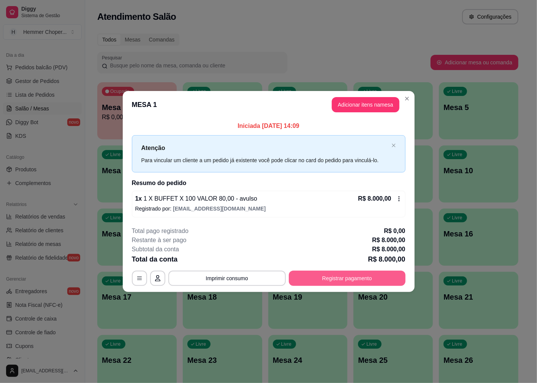
click at [330, 280] on button "Registrar pagamento" at bounding box center [347, 277] width 117 height 15
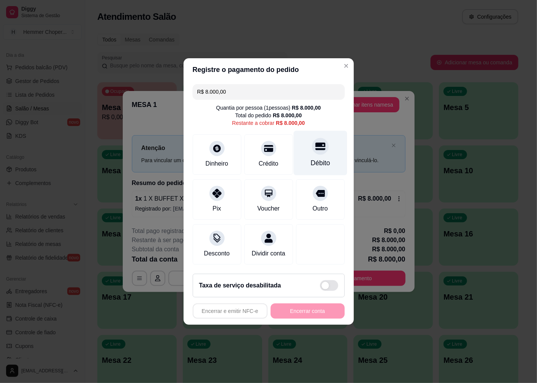
click at [317, 151] on div "Débito" at bounding box center [321, 153] width 54 height 45
type input "R$ 0,00"
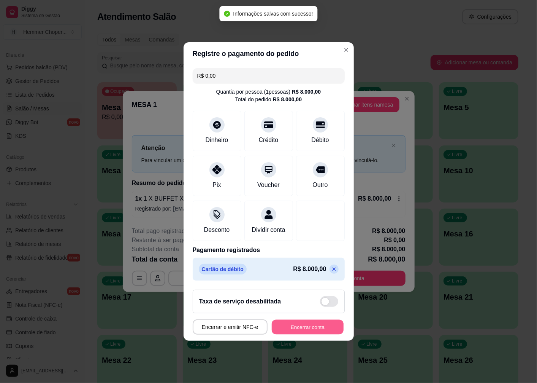
click at [291, 334] on button "Encerrar conta" at bounding box center [308, 327] width 72 height 15
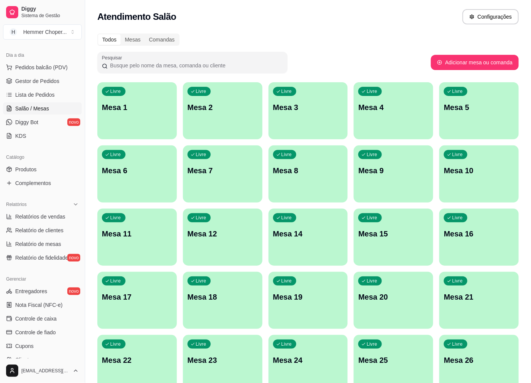
click at [116, 121] on div "Livre Mesa 1" at bounding box center [136, 106] width 79 height 48
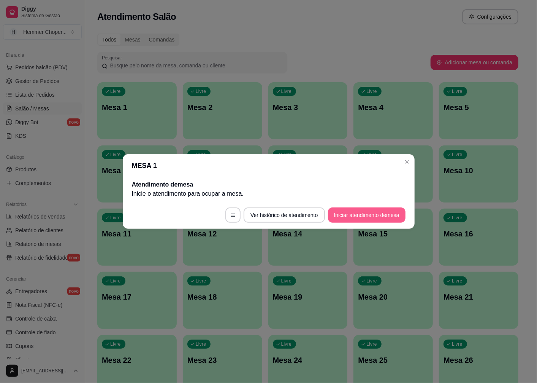
click at [365, 219] on button "Iniciar atendimento de mesa" at bounding box center [367, 214] width 78 height 15
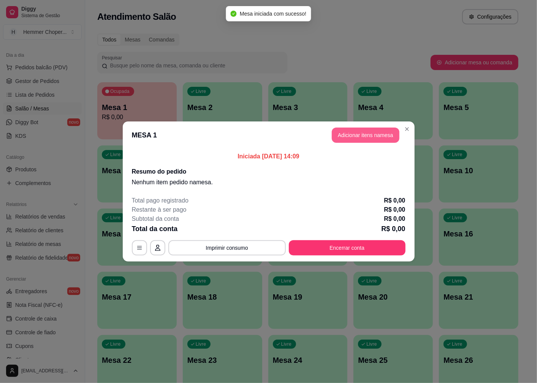
click at [359, 135] on button "Adicionar itens na mesa" at bounding box center [366, 134] width 68 height 15
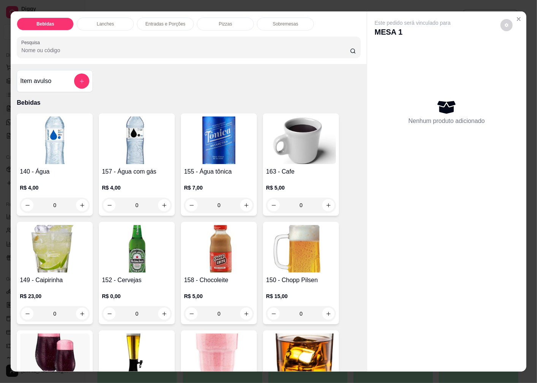
click at [47, 144] on img at bounding box center [55, 140] width 70 height 48
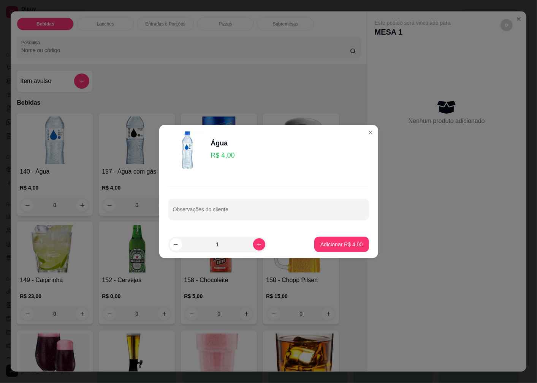
drag, startPoint x: 221, startPoint y: 240, endPoint x: 205, endPoint y: 250, distance: 17.9
click at [205, 250] on input "1" at bounding box center [217, 244] width 71 height 15
type input "31"
click at [330, 244] on p "Adicionar R$ 124,00" at bounding box center [339, 244] width 48 height 8
type input "31"
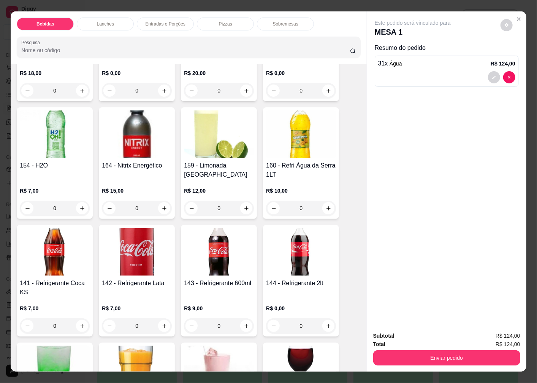
scroll to position [380, 0]
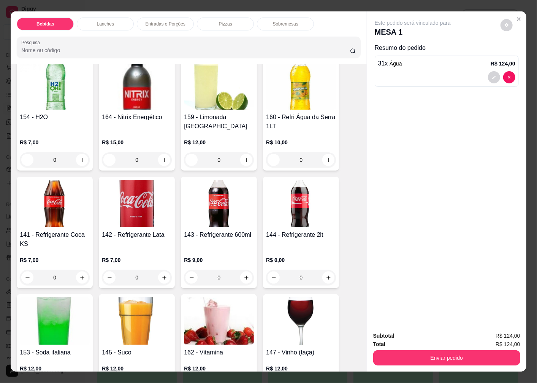
click at [52, 203] on img at bounding box center [55, 204] width 70 height 48
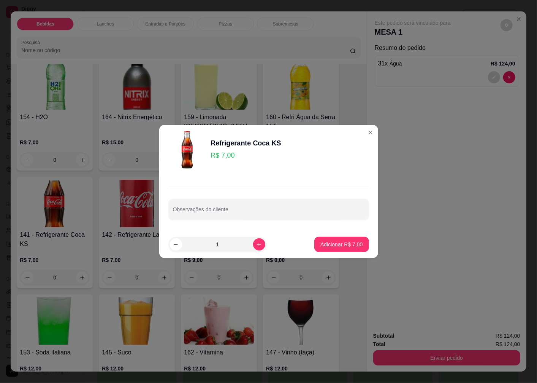
drag, startPoint x: 219, startPoint y: 243, endPoint x: 206, endPoint y: 247, distance: 13.1
click at [206, 247] on input "1" at bounding box center [217, 244] width 71 height 15
type input "120"
click at [315, 244] on p "Adicionar R$ 840,00" at bounding box center [339, 244] width 48 height 8
type input "120"
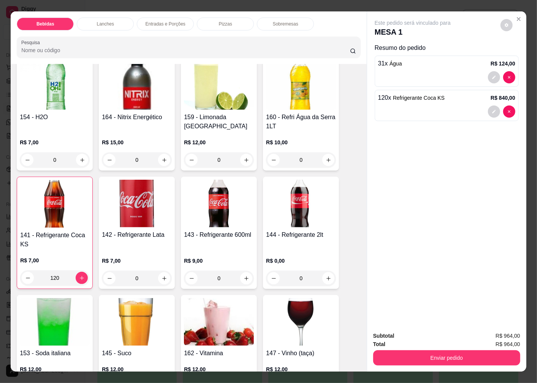
click at [223, 224] on img at bounding box center [219, 204] width 70 height 48
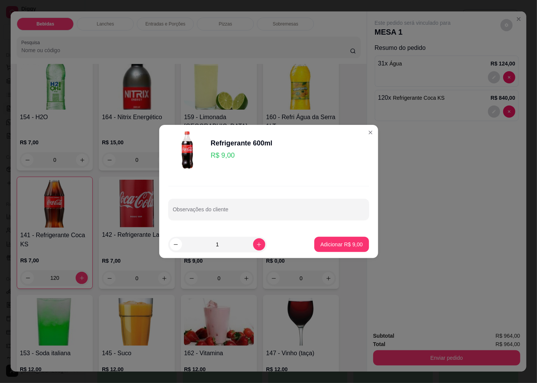
drag, startPoint x: 217, startPoint y: 245, endPoint x: 204, endPoint y: 245, distance: 12.9
click at [204, 245] on input "1" at bounding box center [217, 244] width 71 height 15
type input "31"
click at [329, 241] on p "Adicionar R$ 279,00" at bounding box center [339, 243] width 47 height 7
type input "31"
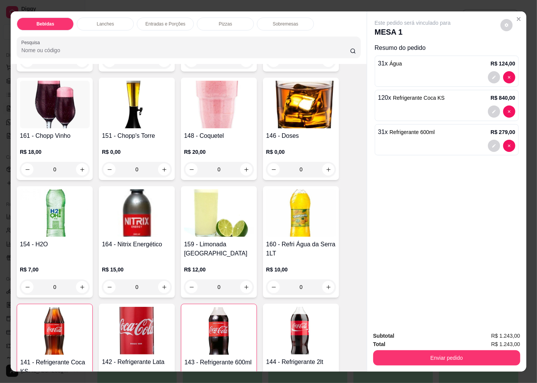
scroll to position [127, 0]
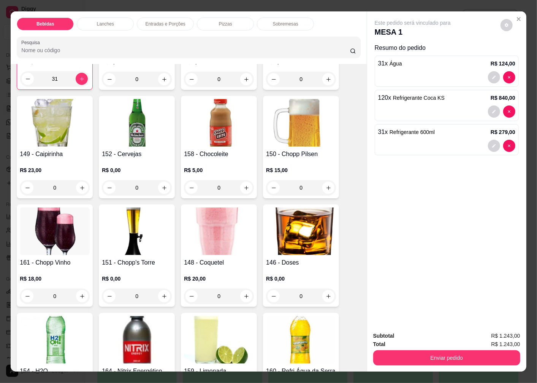
click at [128, 149] on h4 "152 - Cervejas" at bounding box center [137, 153] width 70 height 9
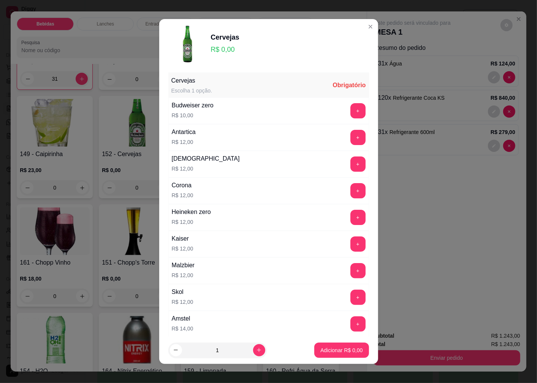
scroll to position [219, 0]
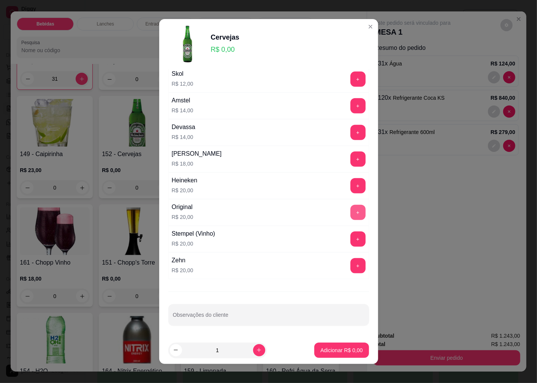
click at [351, 212] on button "+" at bounding box center [358, 212] width 15 height 15
drag, startPoint x: 216, startPoint y: 348, endPoint x: 189, endPoint y: 347, distance: 26.6
click at [189, 347] on input "1" at bounding box center [217, 349] width 71 height 15
type input "116"
click at [313, 350] on p "Adicionar R$ 2.320,00" at bounding box center [336, 349] width 51 height 7
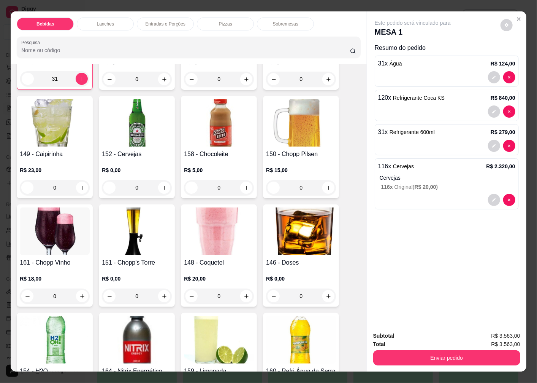
scroll to position [0, 0]
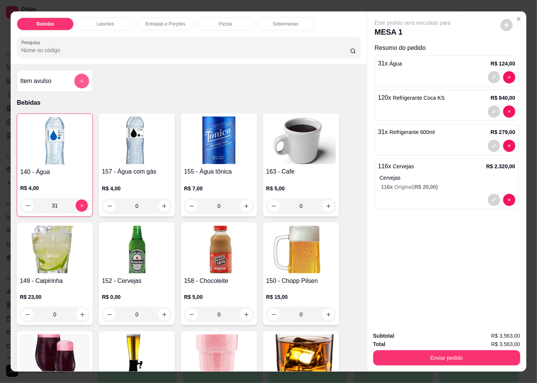
click at [79, 78] on icon "add-separate-item" at bounding box center [82, 81] width 6 height 6
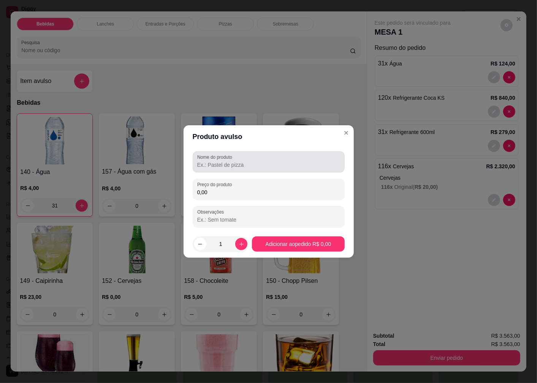
click at [213, 163] on input "Nome do produto" at bounding box center [268, 165] width 143 height 8
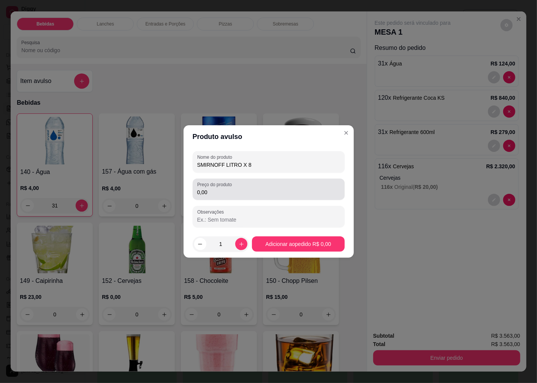
type input "SMIRNOFF LITRO X 8"
click at [230, 197] on div "Preço do produto 0,00" at bounding box center [269, 188] width 152 height 21
type input "720,00"
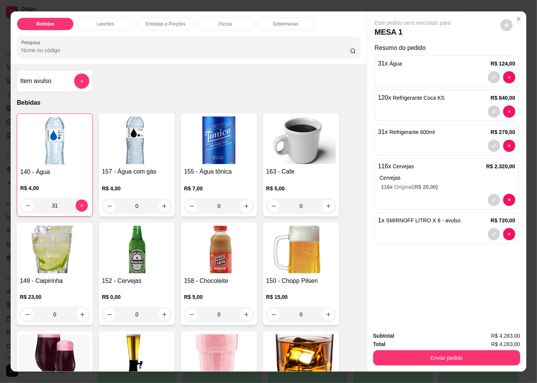
click at [130, 259] on img at bounding box center [137, 250] width 70 height 48
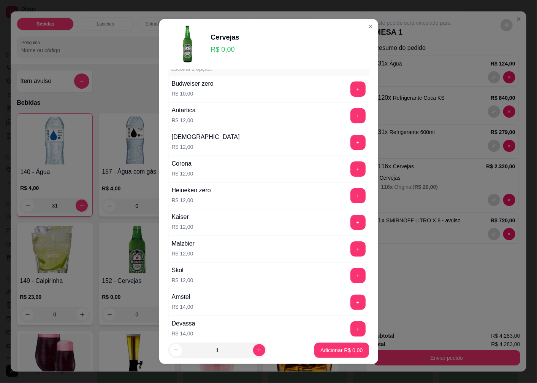
scroll to position [127, 0]
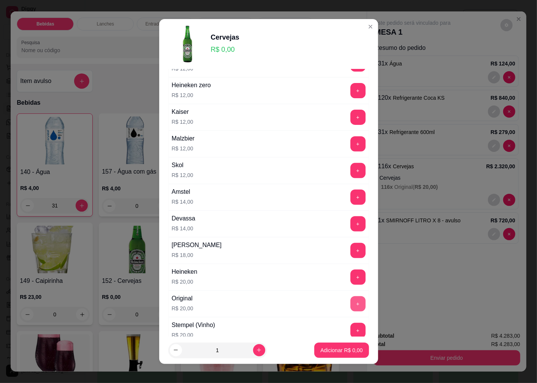
click at [351, 305] on button "+" at bounding box center [358, 303] width 15 height 15
click at [257, 350] on icon "increase-product-quantity" at bounding box center [259, 350] width 4 height 4
type input "4"
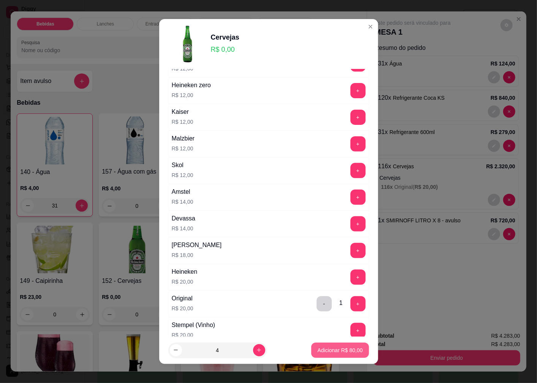
click at [332, 349] on p "Adicionar R$ 80,00" at bounding box center [340, 350] width 45 height 8
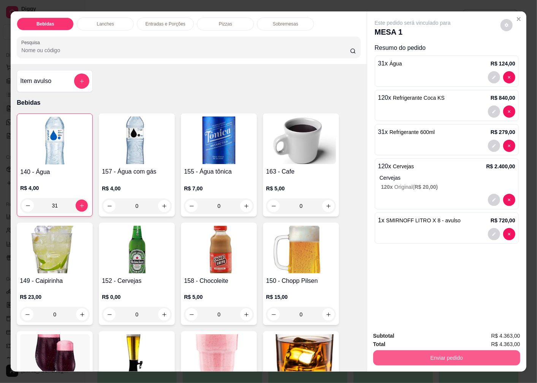
click at [417, 358] on button "Enviar pedido" at bounding box center [447, 357] width 147 height 15
click at [404, 339] on button "Não registrar e enviar pedido" at bounding box center [421, 336] width 77 height 14
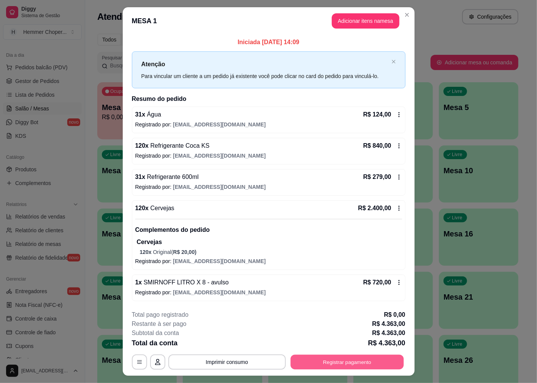
click at [333, 362] on button "Registrar pagamento" at bounding box center [347, 361] width 113 height 15
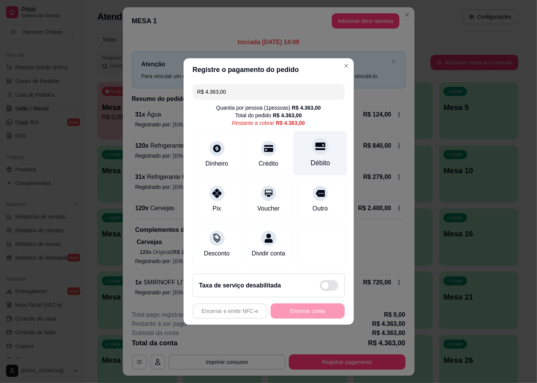
click at [317, 149] on div at bounding box center [320, 146] width 17 height 17
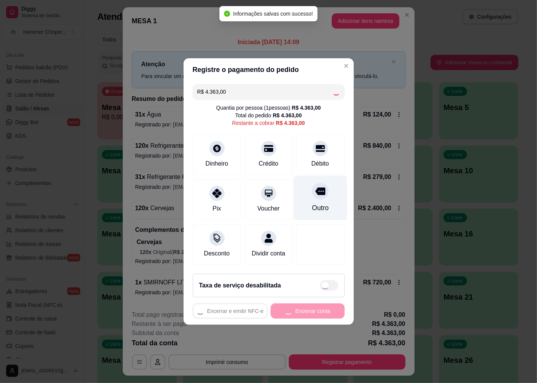
type input "R$ 0,00"
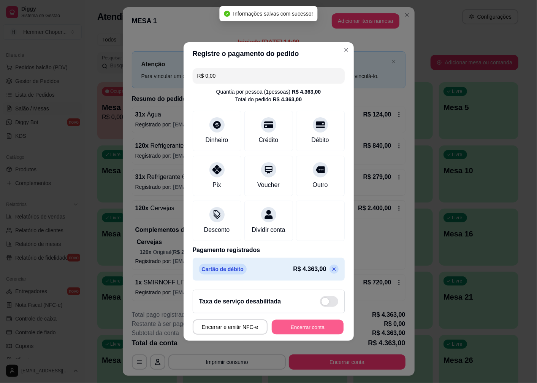
click at [299, 334] on button "Encerrar conta" at bounding box center [308, 327] width 72 height 15
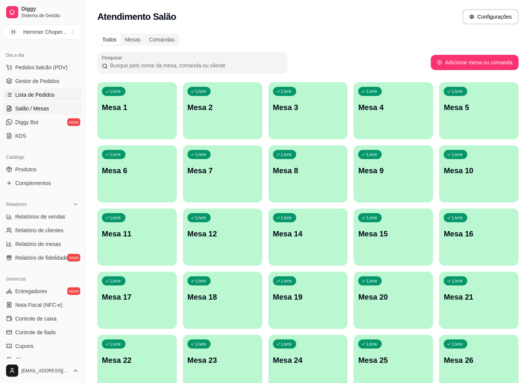
click at [32, 96] on span "Lista de Pedidos" at bounding box center [35, 95] width 40 height 8
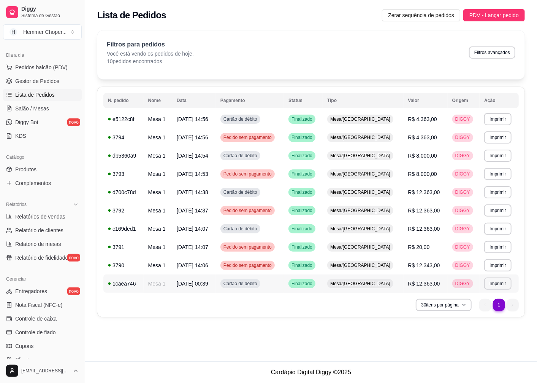
click at [367, 282] on span "Mesa/[GEOGRAPHIC_DATA]" at bounding box center [360, 283] width 63 height 6
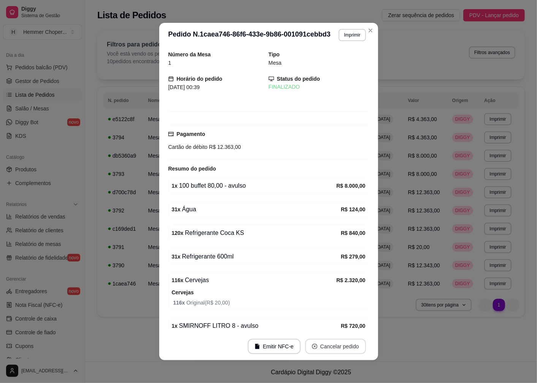
click at [323, 347] on button "Cancelar pedido" at bounding box center [335, 346] width 61 height 15
click at [351, 329] on button "Sim" at bounding box center [354, 327] width 30 height 15
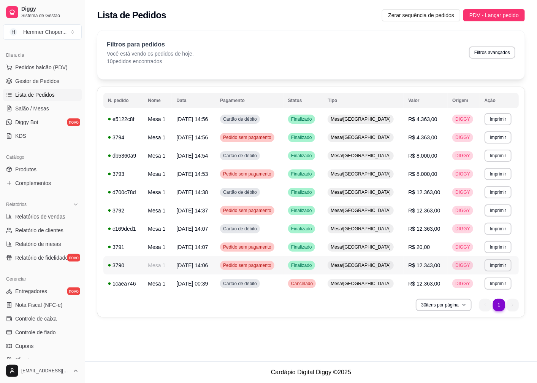
click at [372, 265] on span "Mesa/[GEOGRAPHIC_DATA]" at bounding box center [360, 265] width 63 height 6
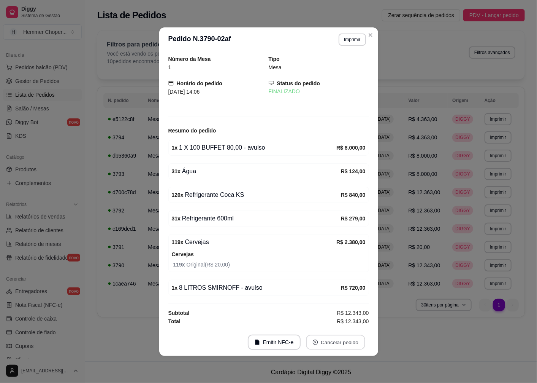
click at [339, 344] on button "Cancelar pedido" at bounding box center [335, 341] width 59 height 15
click at [361, 321] on button "Sim" at bounding box center [358, 323] width 30 height 15
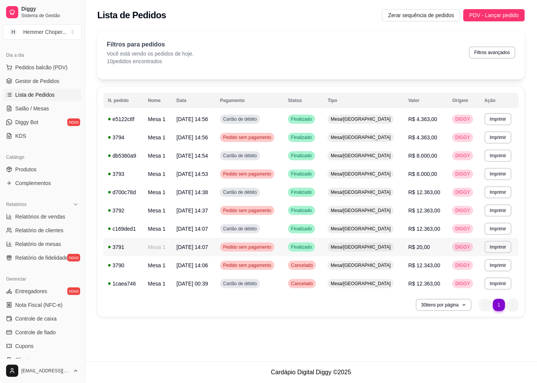
click at [374, 247] on span "Mesa/[GEOGRAPHIC_DATA]" at bounding box center [360, 247] width 63 height 6
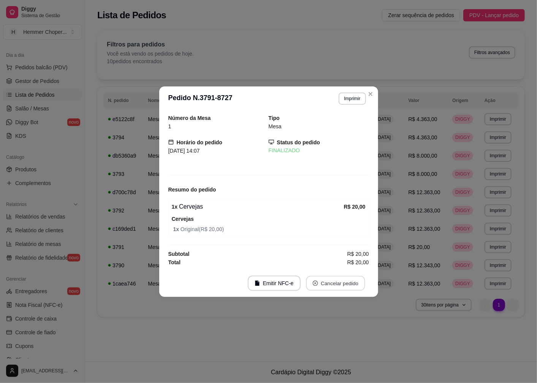
click at [347, 282] on button "Cancelar pedido" at bounding box center [335, 282] width 59 height 15
click at [354, 265] on button "Sim" at bounding box center [358, 264] width 30 height 15
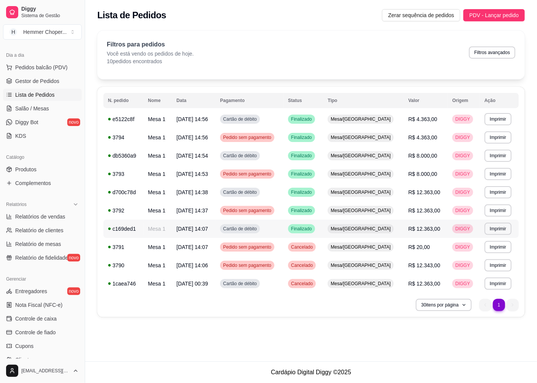
click at [372, 229] on span "Mesa/[GEOGRAPHIC_DATA]" at bounding box center [360, 229] width 63 height 6
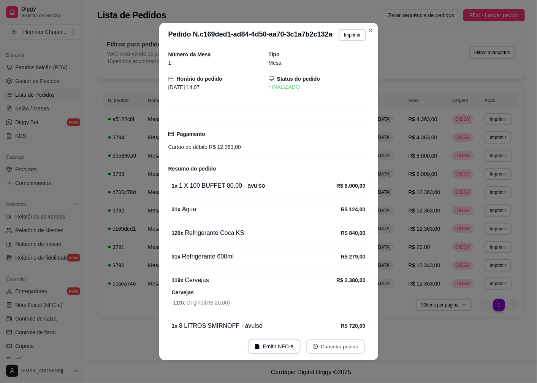
click at [339, 345] on button "Cancelar pedido" at bounding box center [335, 346] width 59 height 15
click at [354, 325] on button "Sim" at bounding box center [354, 327] width 30 height 15
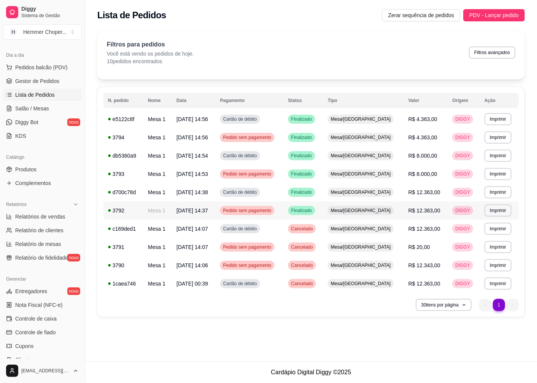
click at [364, 211] on span "Mesa/[GEOGRAPHIC_DATA]" at bounding box center [360, 210] width 63 height 6
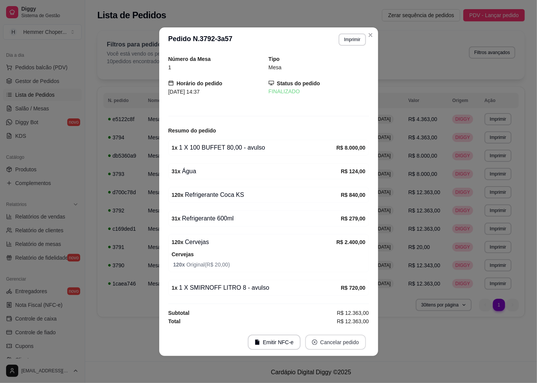
click at [336, 340] on button "Cancelar pedido" at bounding box center [335, 341] width 61 height 15
click at [351, 320] on button "Sim" at bounding box center [358, 323] width 30 height 15
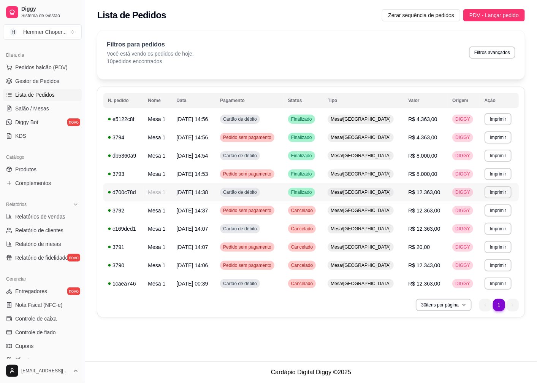
click at [372, 191] on span "Mesa/[GEOGRAPHIC_DATA]" at bounding box center [360, 192] width 63 height 6
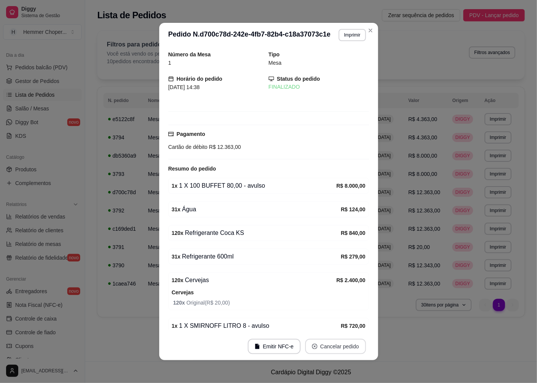
click at [326, 345] on button "Cancelar pedido" at bounding box center [335, 346] width 61 height 15
click at [347, 329] on button "Sim" at bounding box center [354, 327] width 30 height 15
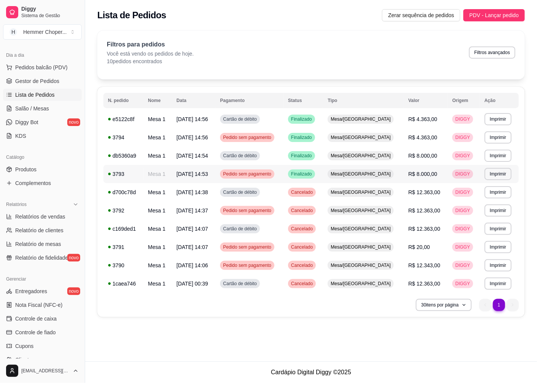
click at [363, 171] on span "Mesa/[GEOGRAPHIC_DATA]" at bounding box center [360, 174] width 63 height 6
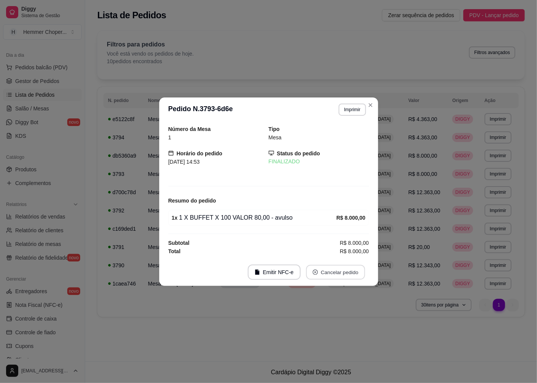
click at [336, 271] on button "Cancelar pedido" at bounding box center [335, 271] width 59 height 15
click at [354, 251] on button "Sim" at bounding box center [357, 252] width 30 height 15
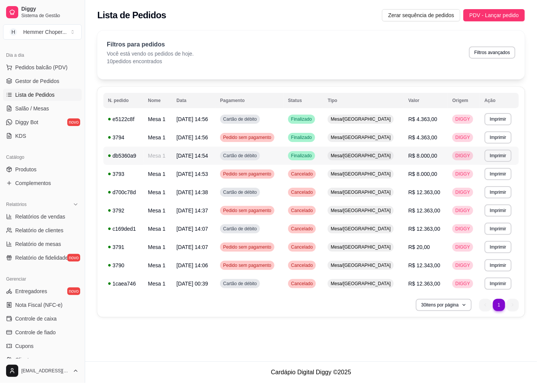
click at [376, 151] on div "Mesa/[GEOGRAPHIC_DATA]" at bounding box center [361, 155] width 66 height 9
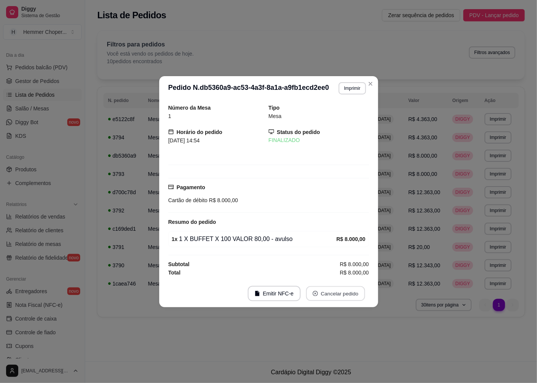
click at [326, 289] on button "Cancelar pedido" at bounding box center [335, 293] width 59 height 15
click at [347, 271] on button "Sim" at bounding box center [357, 274] width 30 height 15
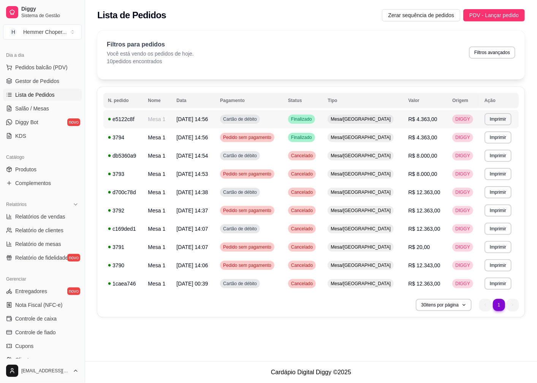
click at [371, 118] on span "Mesa/[GEOGRAPHIC_DATA]" at bounding box center [360, 119] width 63 height 6
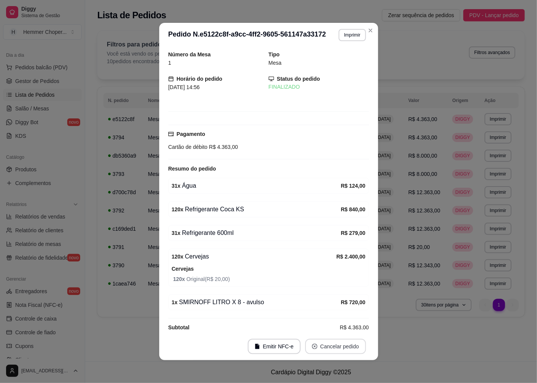
click at [329, 347] on button "Cancelar pedido" at bounding box center [335, 346] width 61 height 15
click at [345, 330] on button "Sim" at bounding box center [354, 327] width 30 height 15
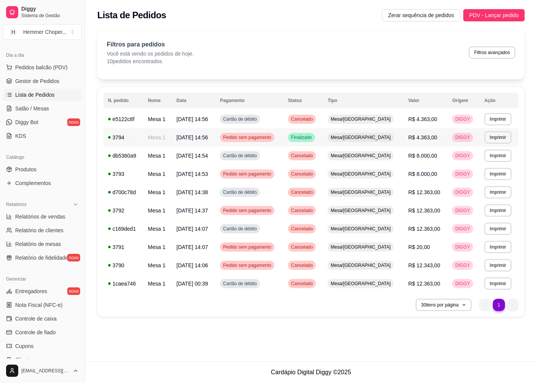
click at [371, 135] on span "Mesa/[GEOGRAPHIC_DATA]" at bounding box center [360, 137] width 63 height 6
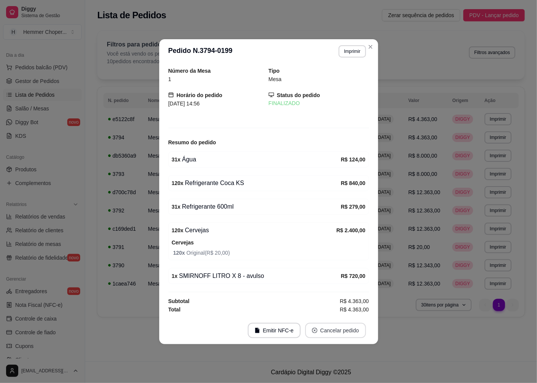
click at [323, 333] on button "Cancelar pedido" at bounding box center [335, 330] width 61 height 15
click at [348, 313] on button "Sim" at bounding box center [358, 311] width 30 height 15
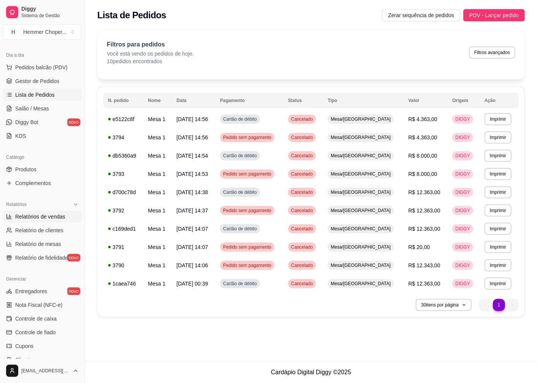
click at [36, 216] on span "Relatórios de vendas" at bounding box center [40, 217] width 50 height 8
select select "ALL"
select select "0"
